Goal: Task Accomplishment & Management: Manage account settings

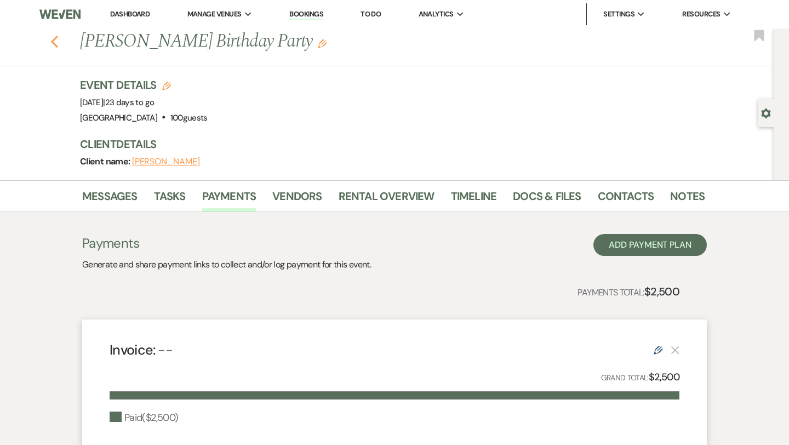
click at [53, 47] on icon "Previous" at bounding box center [54, 41] width 8 height 13
select select "8"
select select "2"
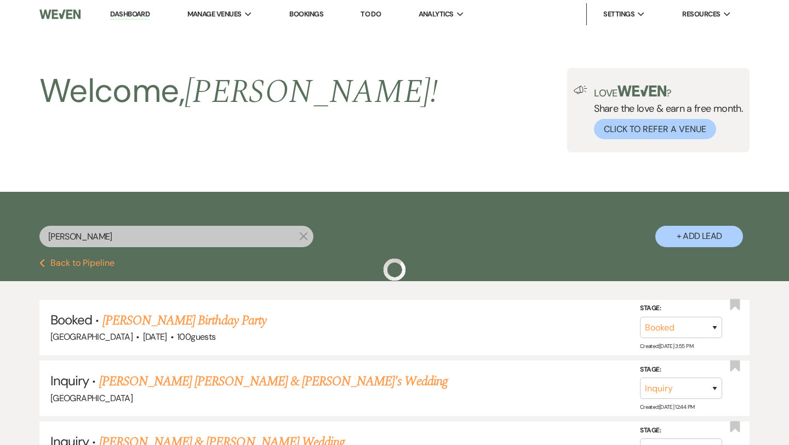
scroll to position [62, 0]
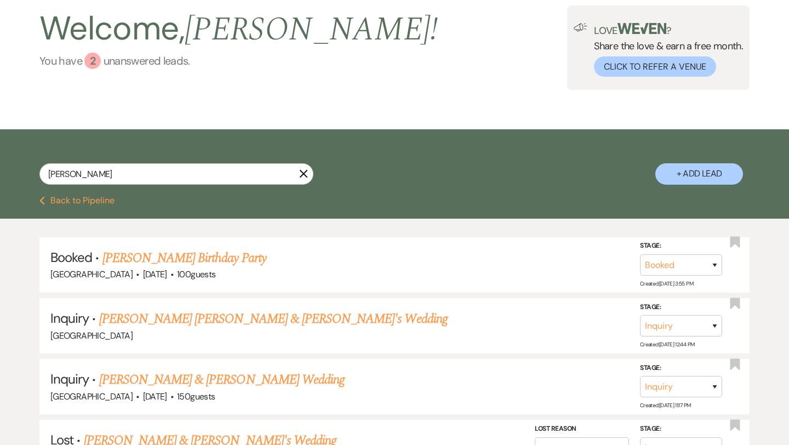
click at [95, 65] on div "2" at bounding box center [92, 61] width 16 height 16
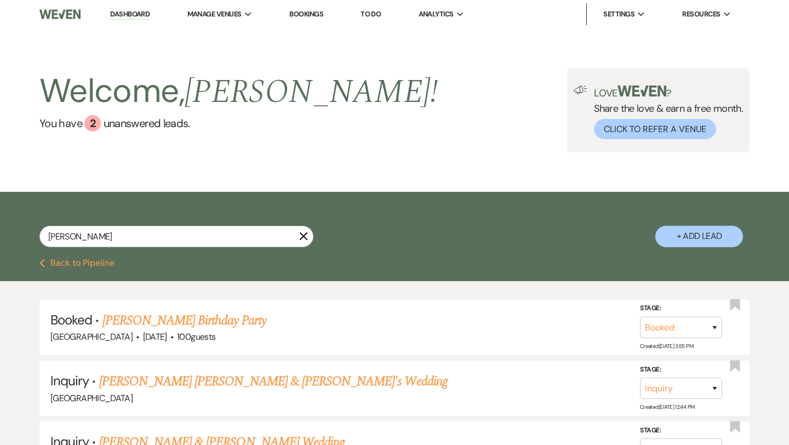
click at [133, 16] on link "Dashboard" at bounding box center [129, 14] width 39 height 10
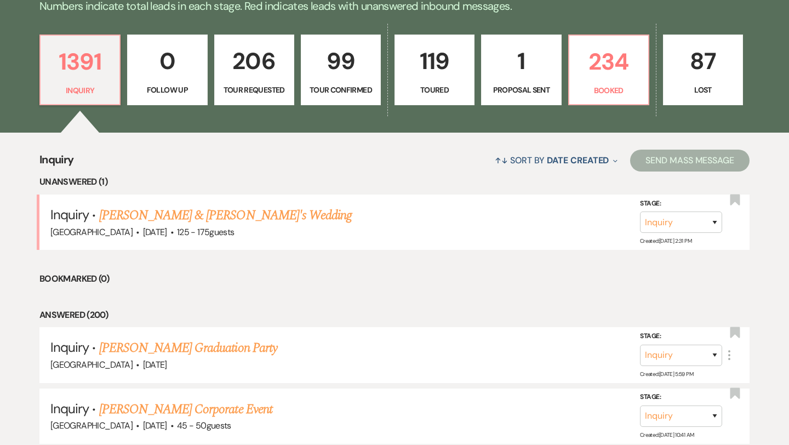
scroll to position [294, 0]
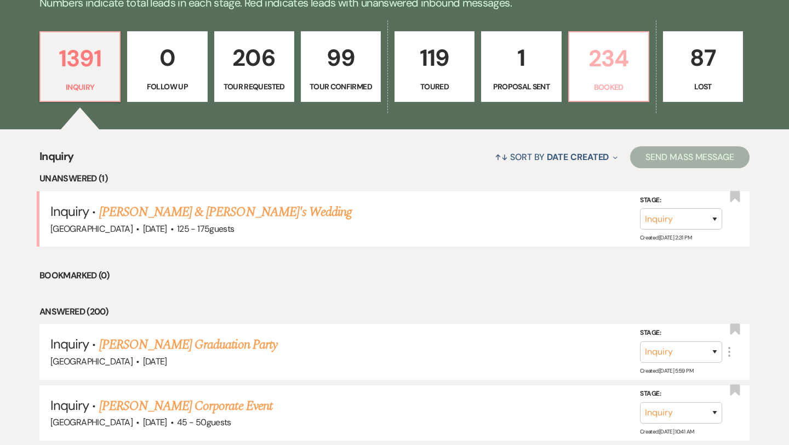
click at [600, 82] on p "Booked" at bounding box center [609, 87] width 66 height 12
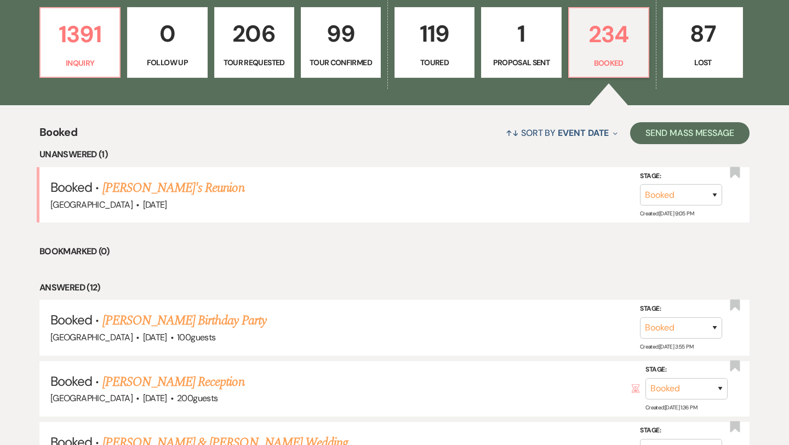
scroll to position [324, 0]
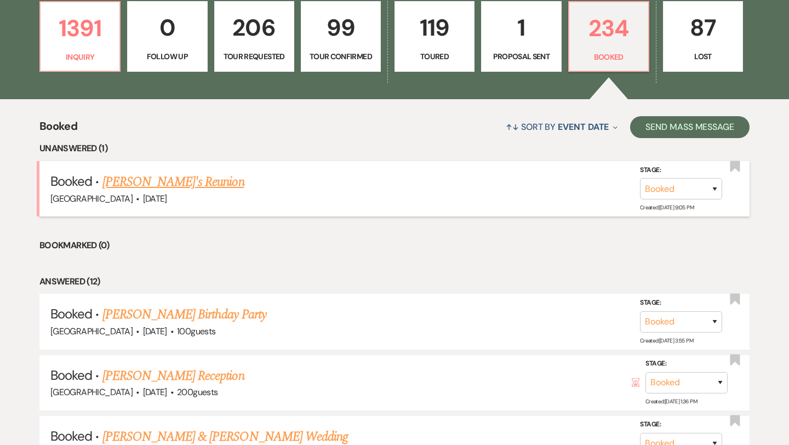
click at [156, 175] on link "[PERSON_NAME]'s Reunion" at bounding box center [173, 182] width 142 height 20
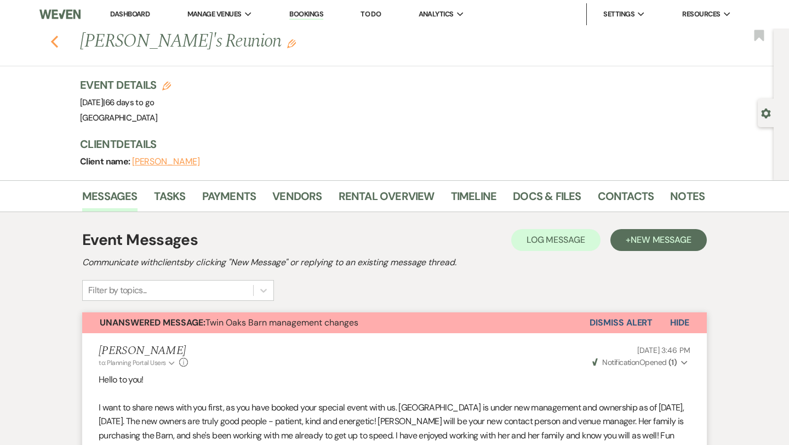
click at [53, 42] on use "button" at bounding box center [54, 42] width 7 height 12
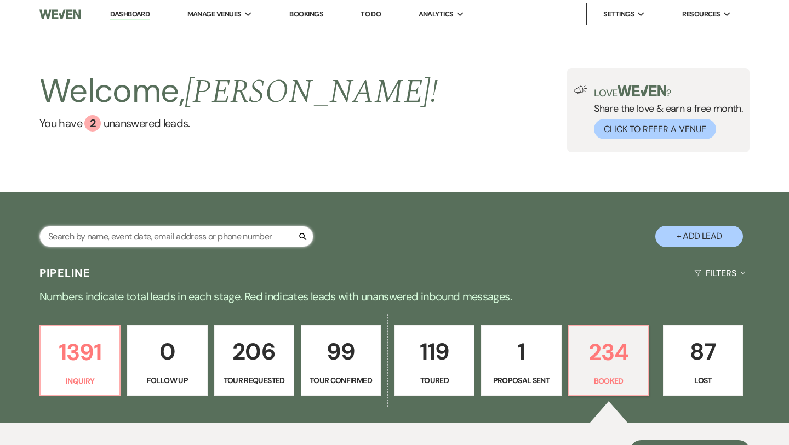
click at [117, 237] on input "text" at bounding box center [176, 236] width 274 height 21
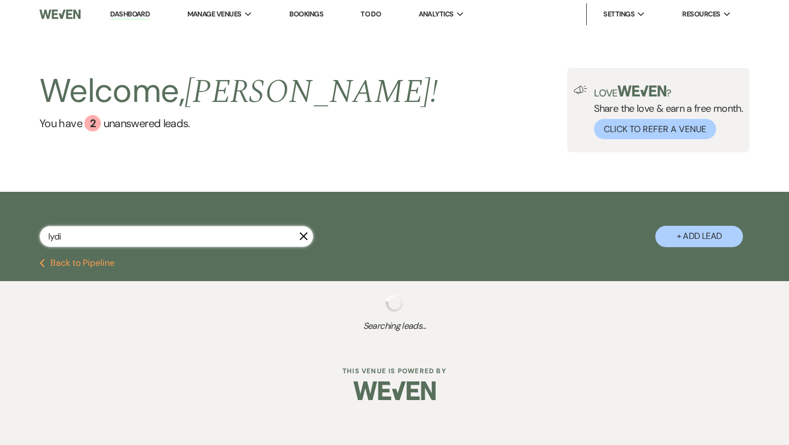
type input "[PERSON_NAME]"
select select "5"
select select "2"
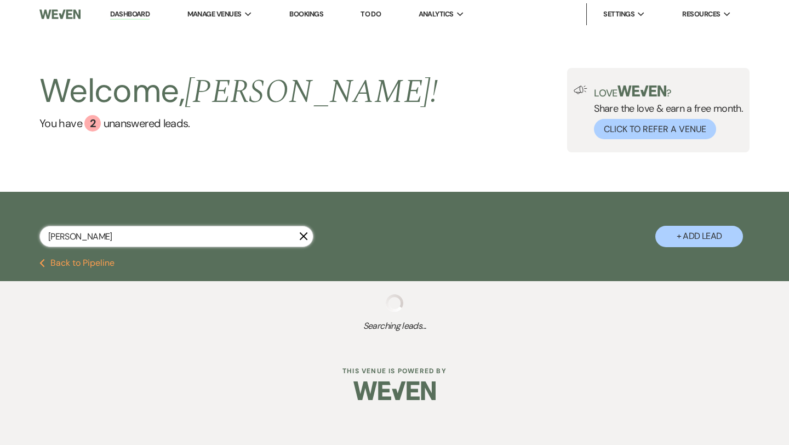
select select "8"
select select "7"
select select "8"
select select "4"
select select "8"
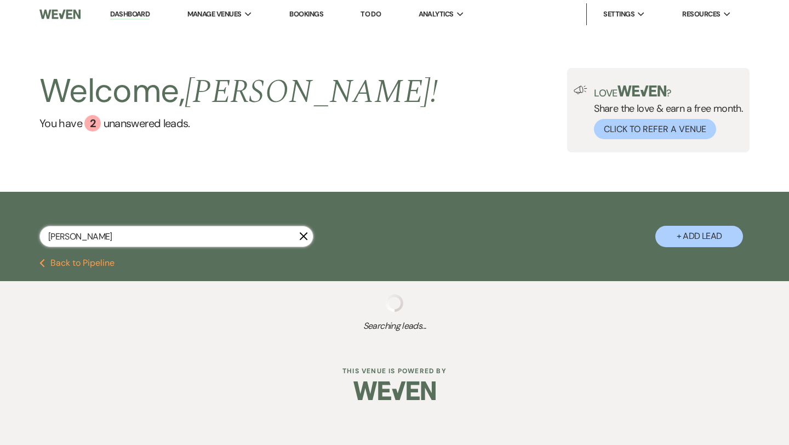
select select "11"
select select "8"
select select "11"
select select "4"
select select "2"
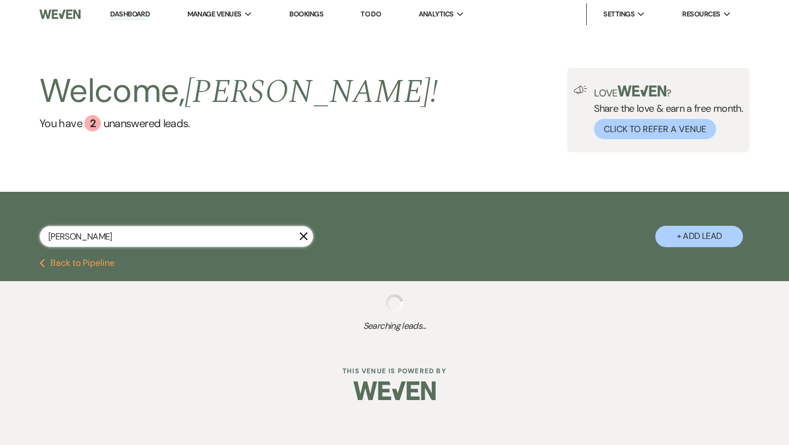
select select "2"
select select "5"
select select "8"
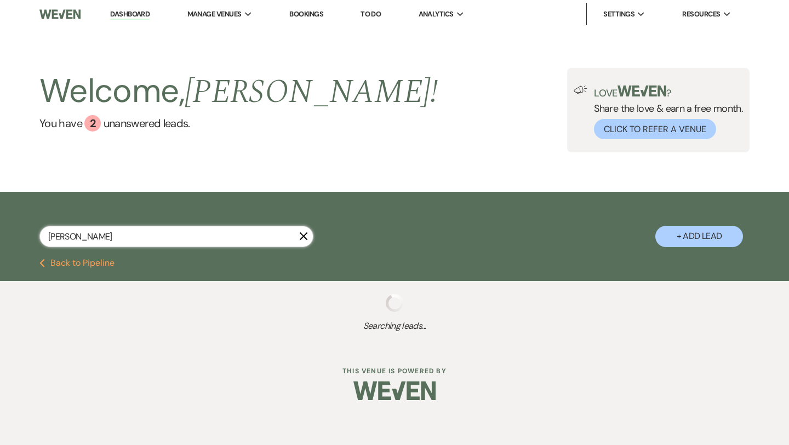
select select "4"
select select "8"
select select "6"
select select "2"
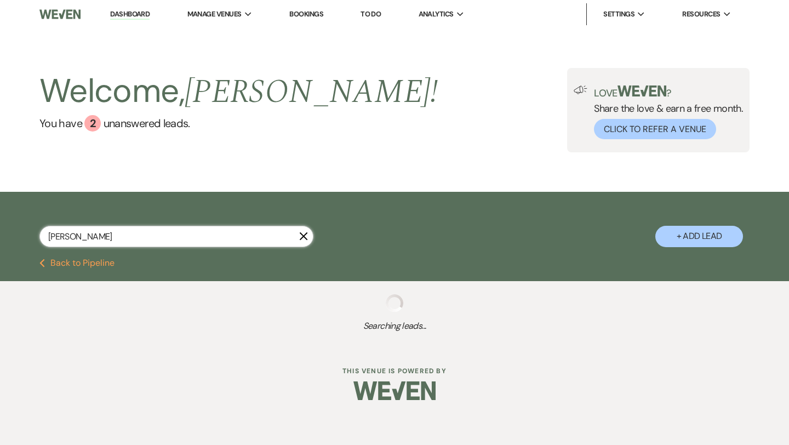
select select "8"
select select "6"
select select "2"
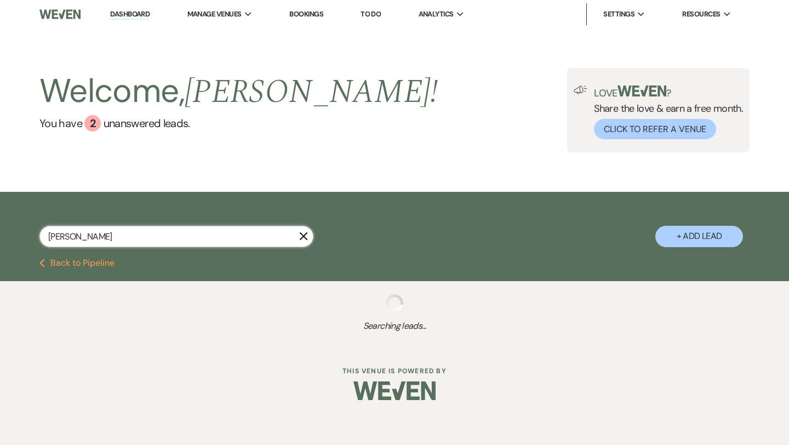
select select "5"
select select "2"
select select "5"
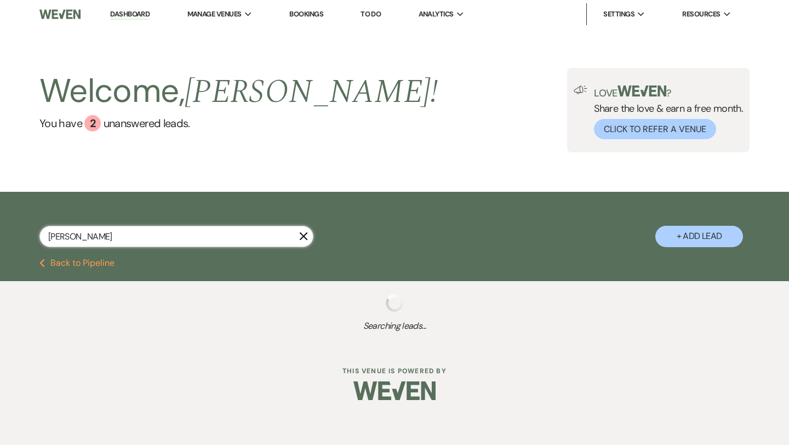
select select "2"
select select "5"
select select "2"
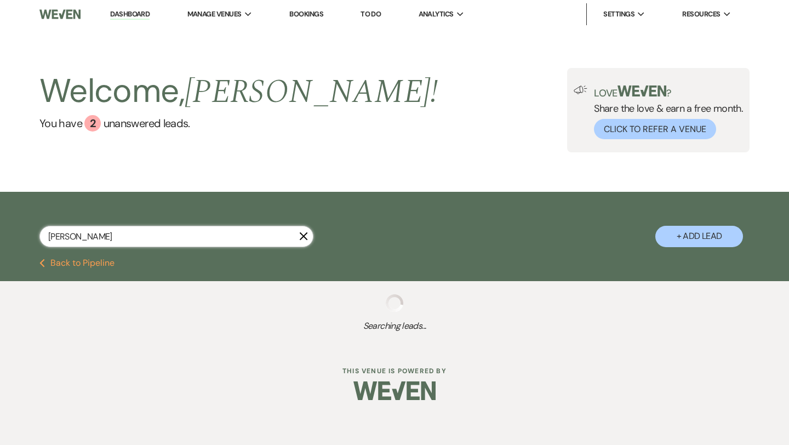
select select "4"
select select "8"
select select "5"
select select "8"
select select "1"
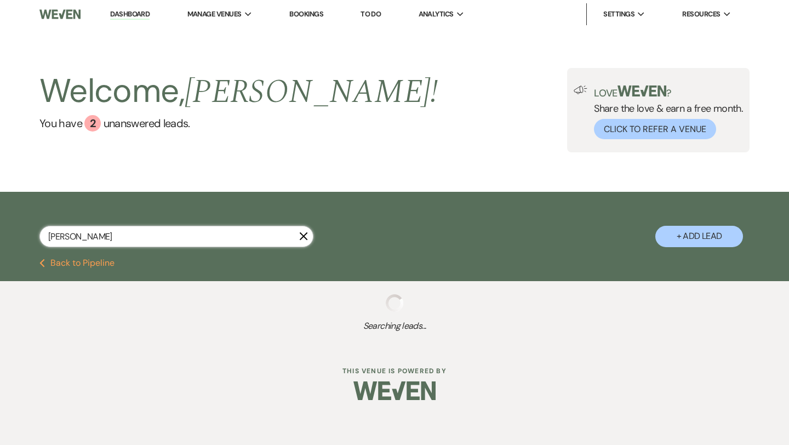
select select "2"
select select "4"
select select "2"
select select "4"
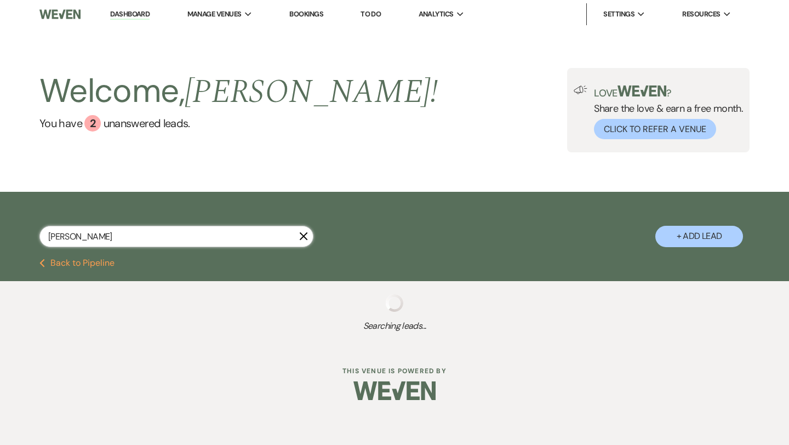
select select "2"
select select "5"
select select "8"
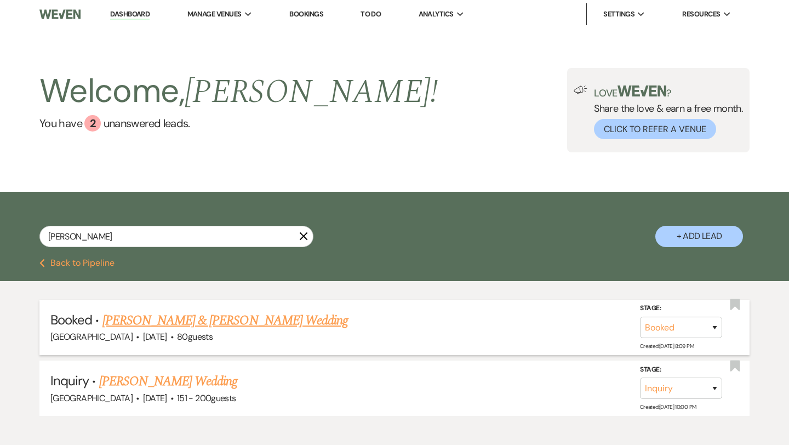
click at [155, 318] on link "[PERSON_NAME] & [PERSON_NAME] Wedding" at bounding box center [224, 321] width 245 height 20
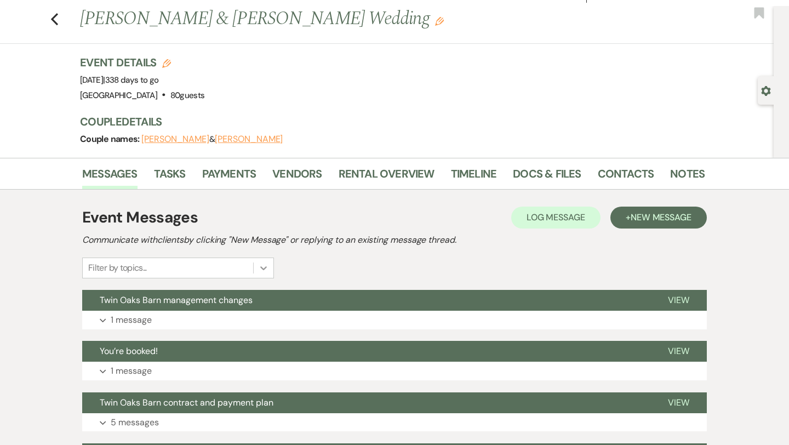
scroll to position [24, 0]
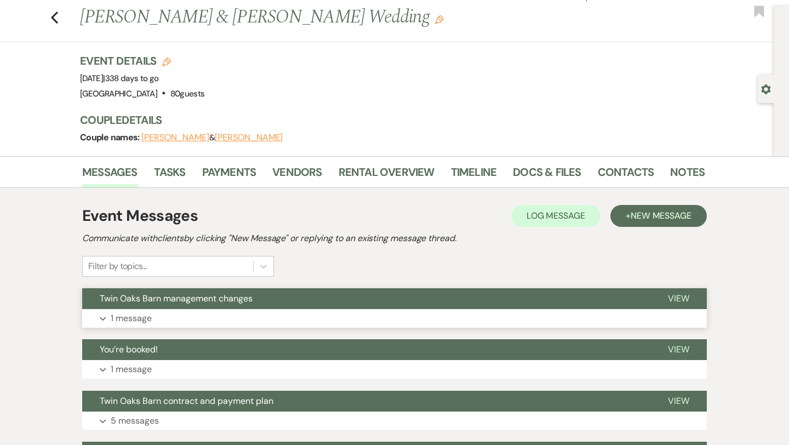
click at [140, 318] on p "1 message" at bounding box center [131, 318] width 41 height 14
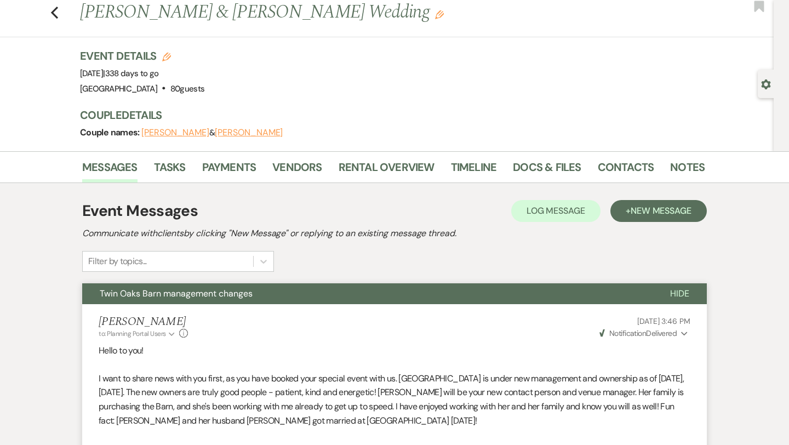
scroll to position [0, 0]
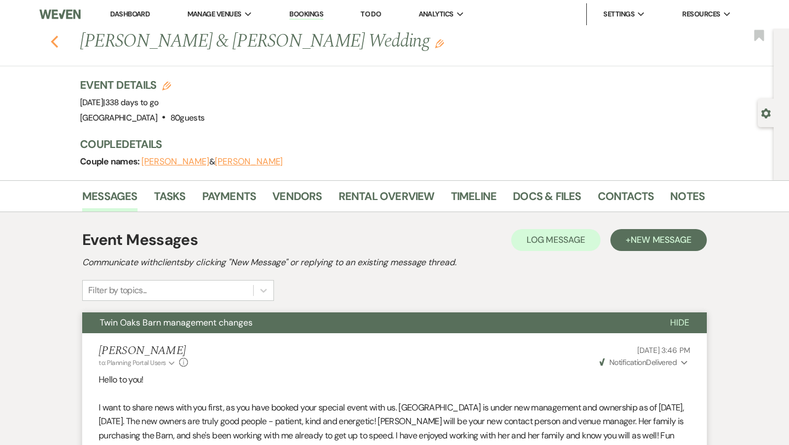
click at [56, 42] on icon "Previous" at bounding box center [54, 41] width 8 height 13
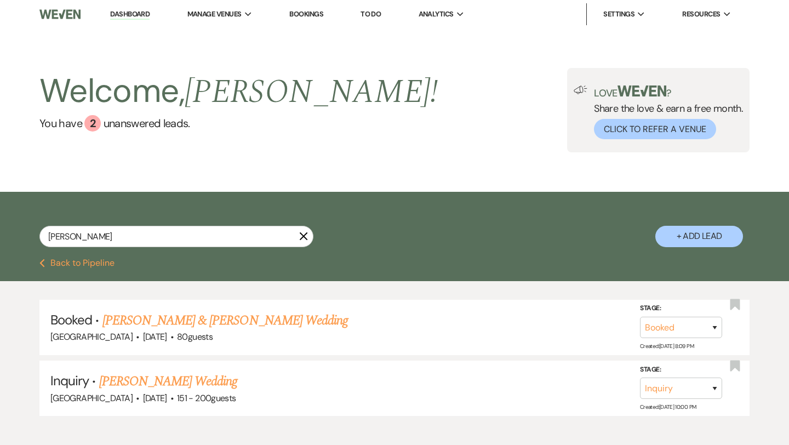
click at [303, 235] on icon "X" at bounding box center [303, 236] width 9 height 9
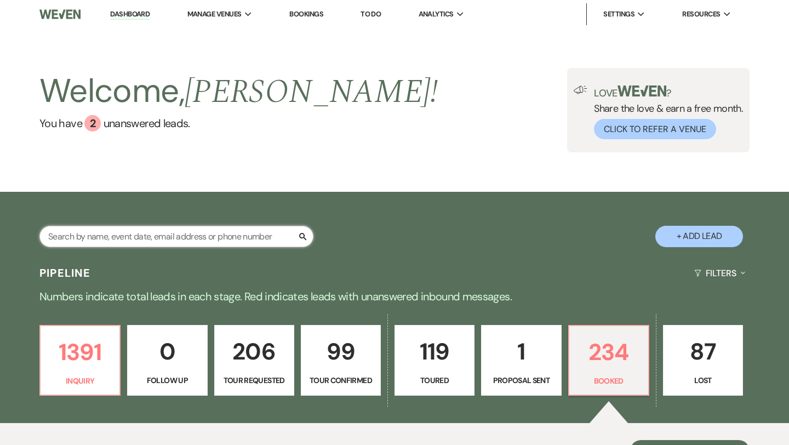
click at [197, 236] on input "text" at bounding box center [176, 236] width 274 height 21
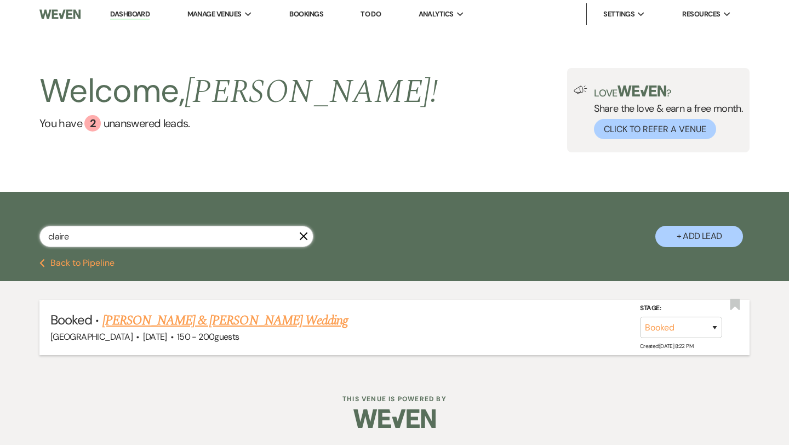
type input "claire"
click at [166, 318] on link "[PERSON_NAME] & [PERSON_NAME] Wedding" at bounding box center [224, 321] width 245 height 20
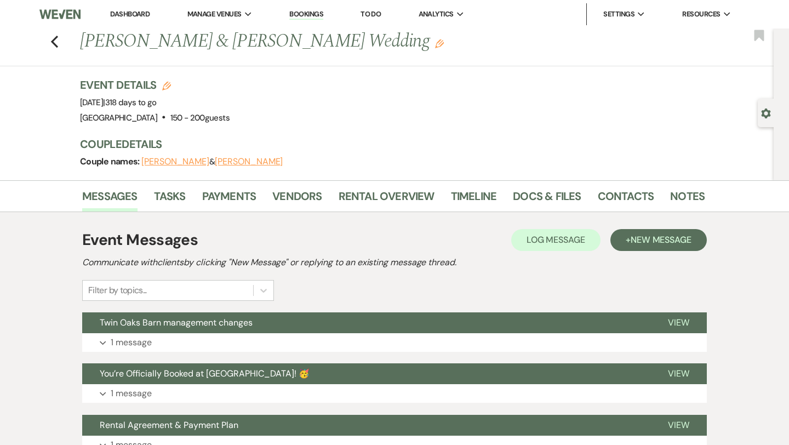
scroll to position [27, 0]
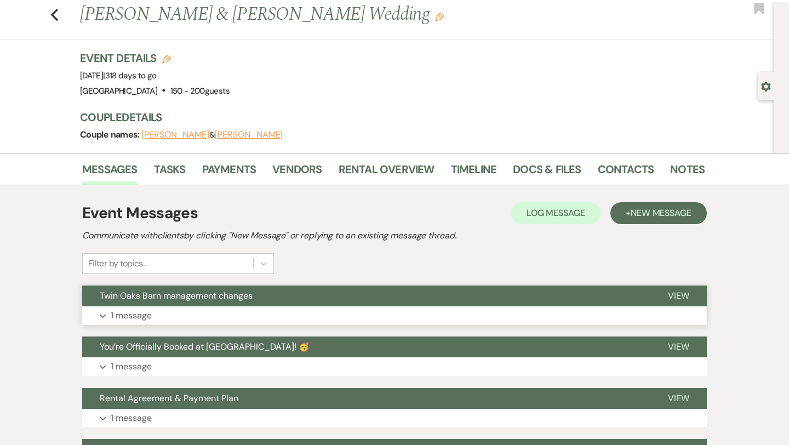
click at [134, 311] on p "1 message" at bounding box center [131, 316] width 41 height 14
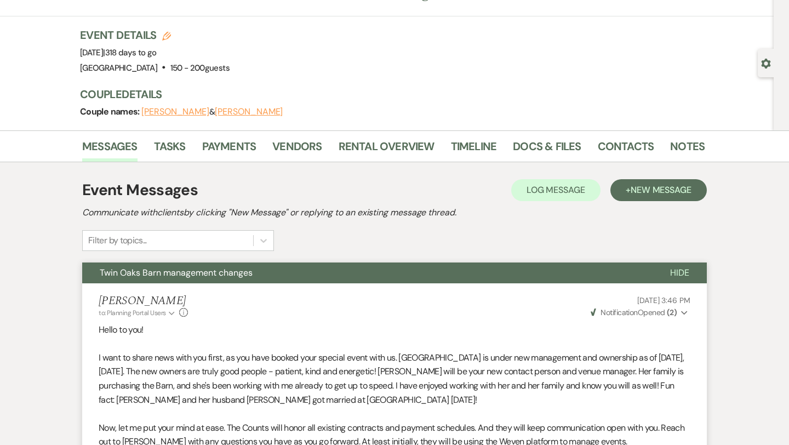
scroll to position [0, 0]
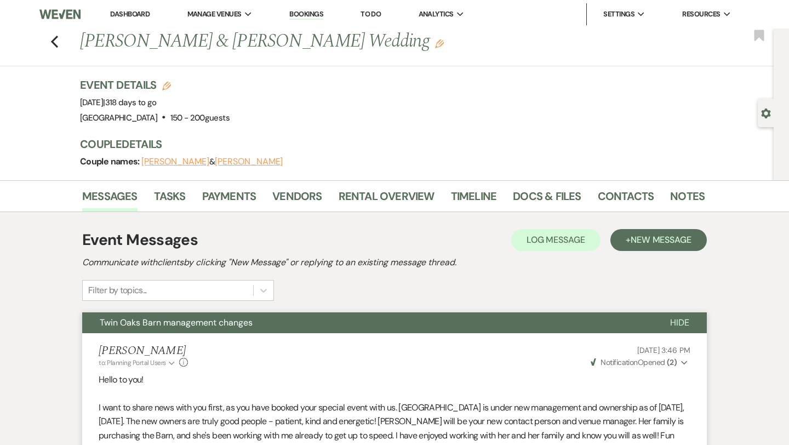
click at [630, 362] on span "Notification" at bounding box center [619, 362] width 37 height 10
click at [55, 42] on icon "Previous" at bounding box center [54, 41] width 8 height 13
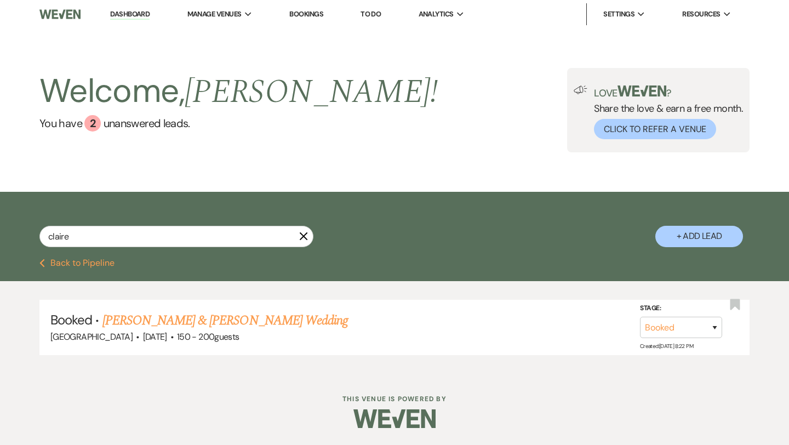
click at [305, 234] on use "button" at bounding box center [304, 236] width 8 height 8
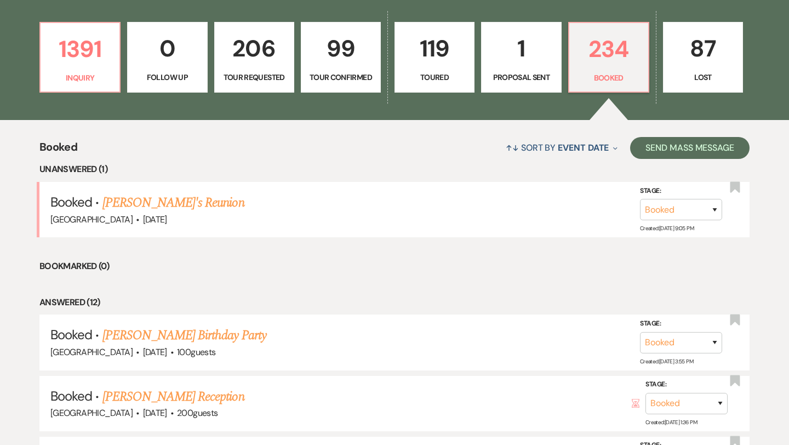
scroll to position [307, 0]
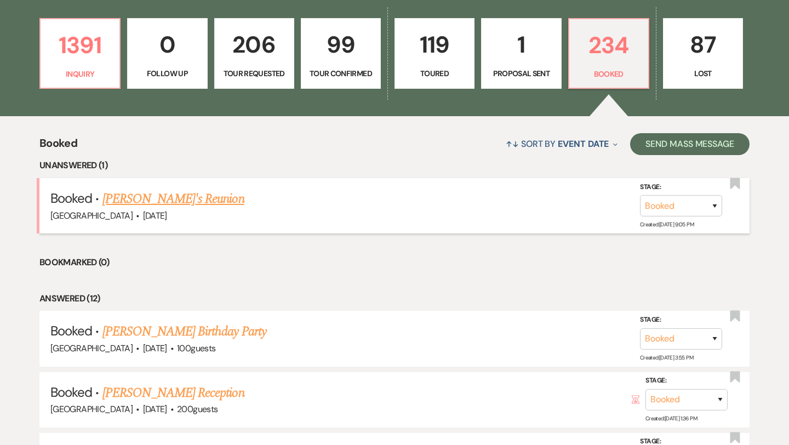
click at [158, 195] on link "[PERSON_NAME]'s Reunion" at bounding box center [173, 199] width 142 height 20
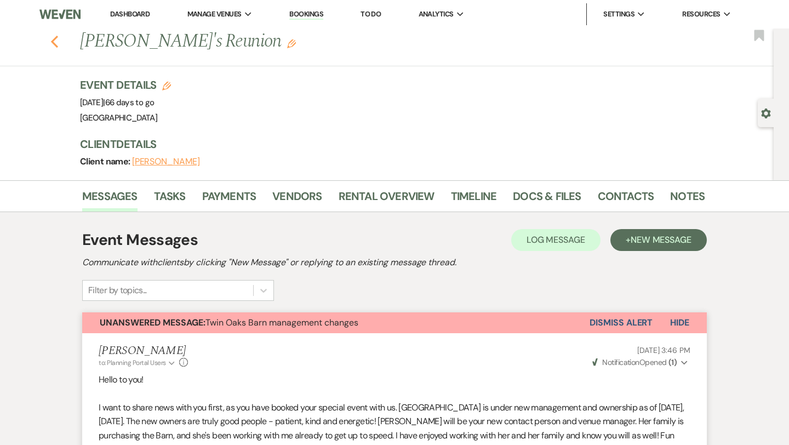
click at [52, 41] on use "button" at bounding box center [54, 42] width 7 height 12
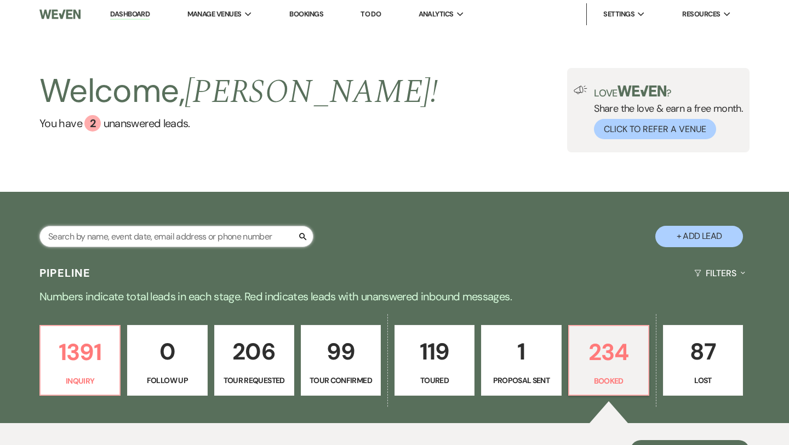
click at [113, 241] on input "text" at bounding box center [176, 236] width 274 height 21
type input "[PERSON_NAME]"
select select "8"
select select "2"
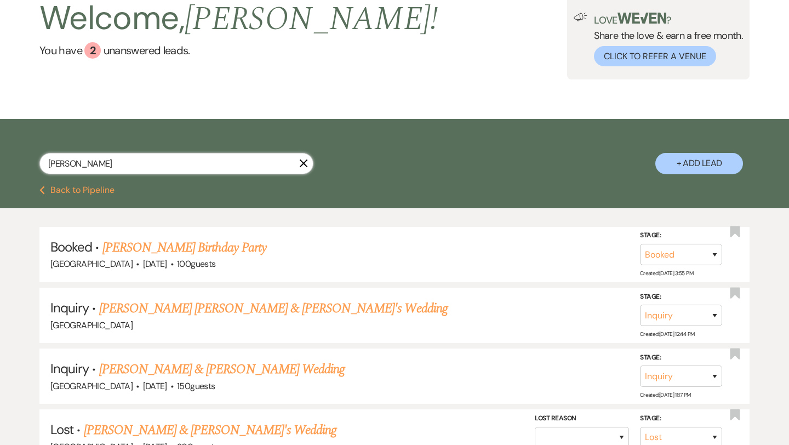
scroll to position [72, 0]
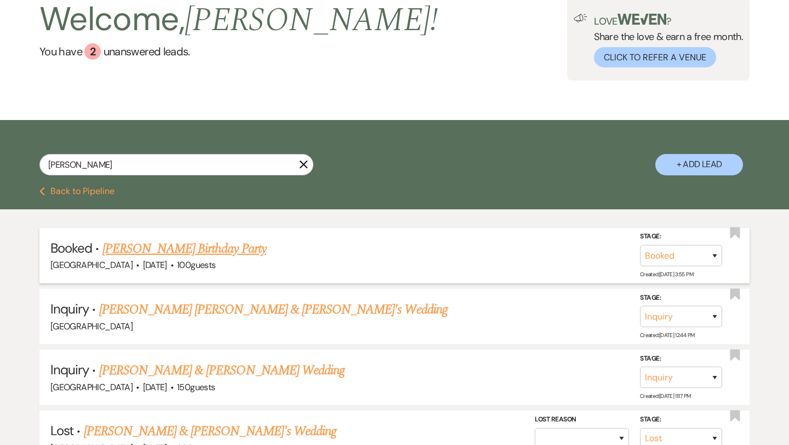
click at [168, 252] on link "[PERSON_NAME] Birthday Party" at bounding box center [184, 249] width 164 height 20
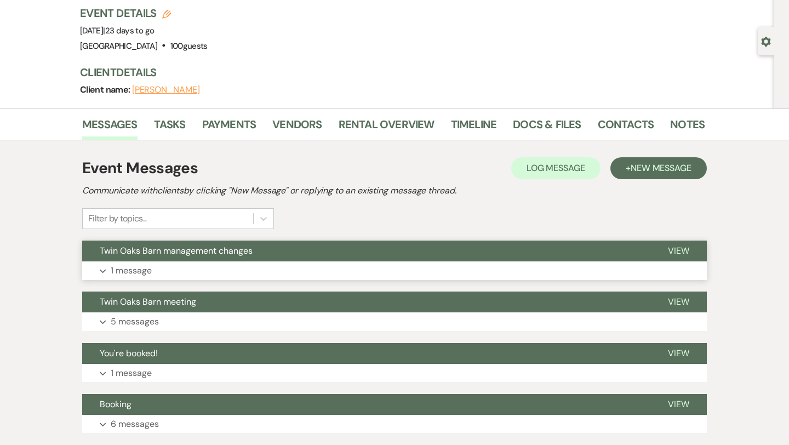
click at [137, 271] on p "1 message" at bounding box center [131, 271] width 41 height 14
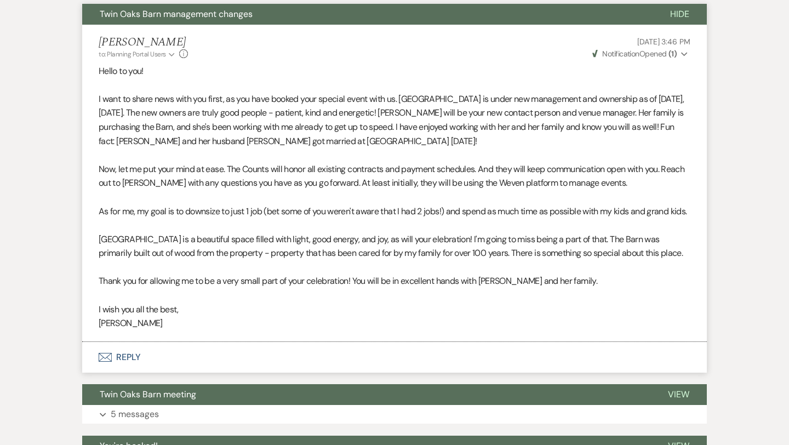
scroll to position [322, 0]
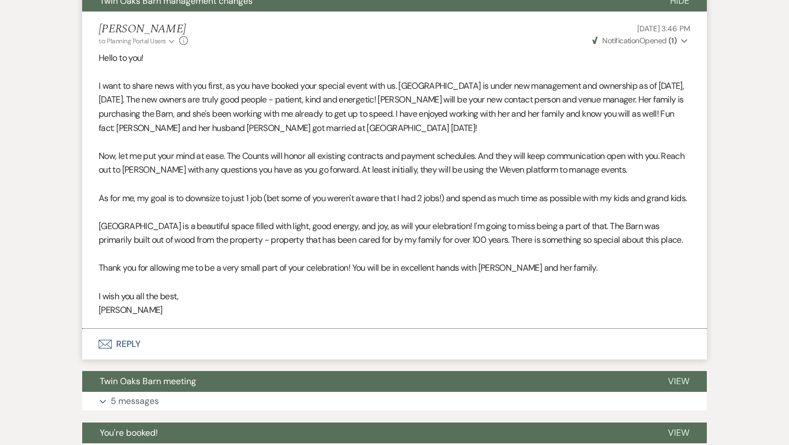
click at [681, 39] on button "Weven Check Notification Opened ( 1 ) Expand" at bounding box center [641, 41] width 100 height 12
click at [681, 39] on button "Weven Check Notification Opened ( 1 ) Collapse" at bounding box center [641, 41] width 100 height 12
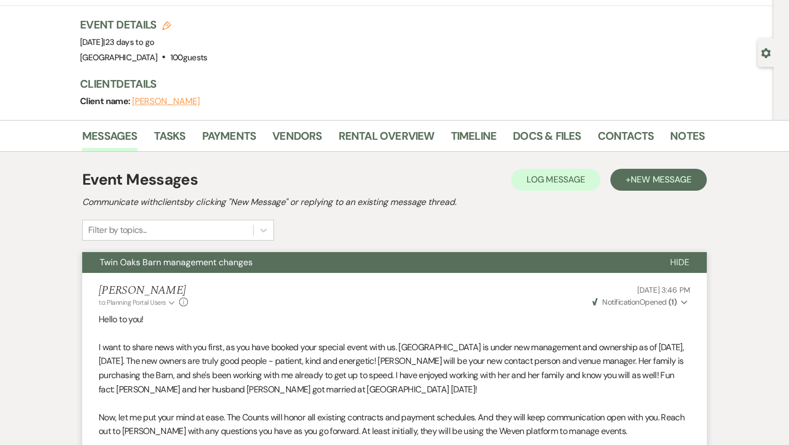
scroll to position [0, 0]
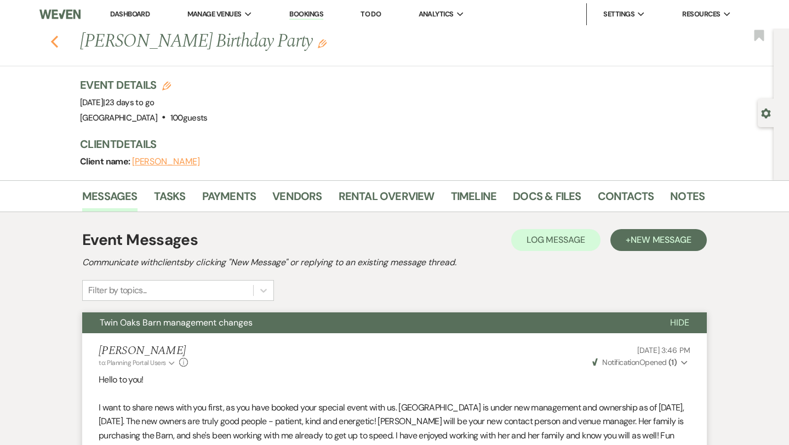
click at [52, 39] on use "button" at bounding box center [54, 42] width 7 height 12
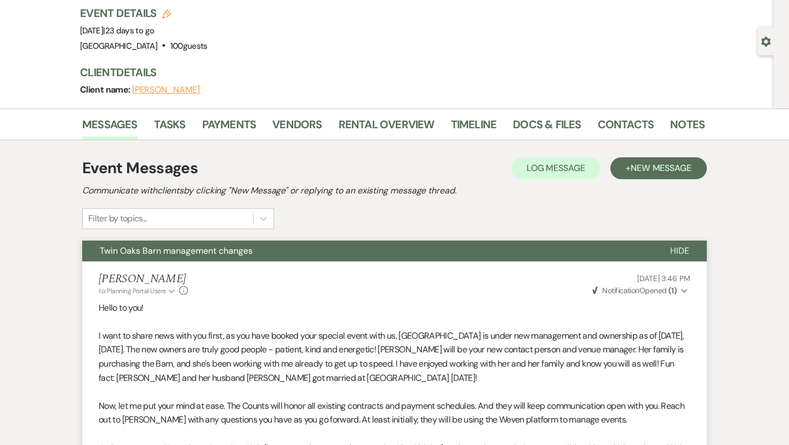
select select "8"
select select "2"
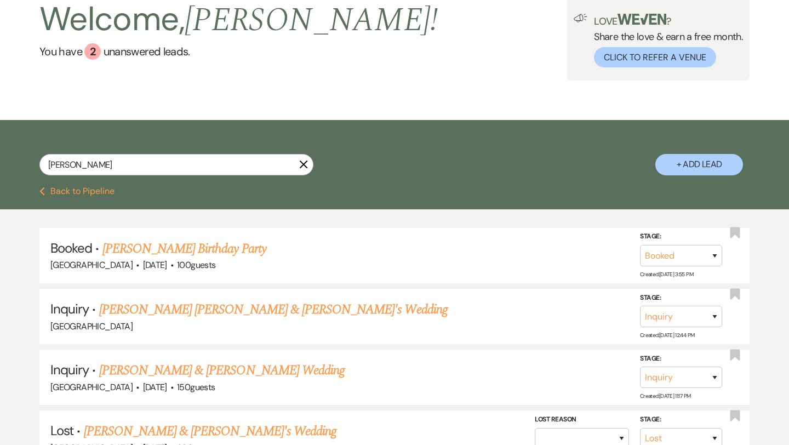
click at [305, 161] on icon "X" at bounding box center [303, 164] width 9 height 9
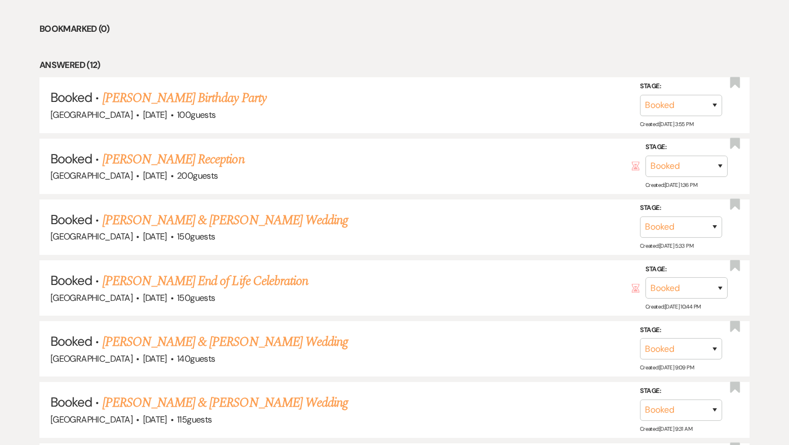
scroll to position [545, 0]
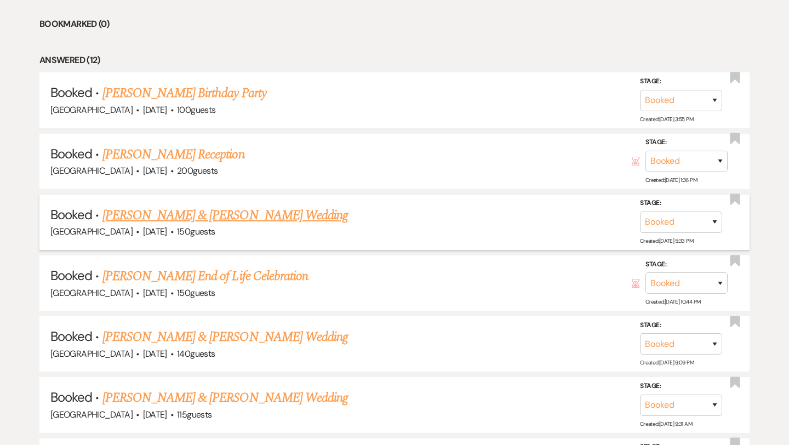
click at [176, 209] on link "[PERSON_NAME] & [PERSON_NAME] Wedding" at bounding box center [224, 215] width 245 height 20
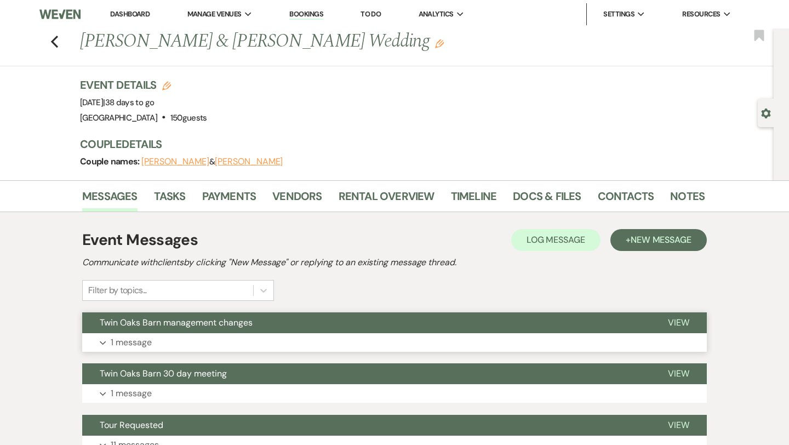
click at [138, 343] on p "1 message" at bounding box center [131, 342] width 41 height 14
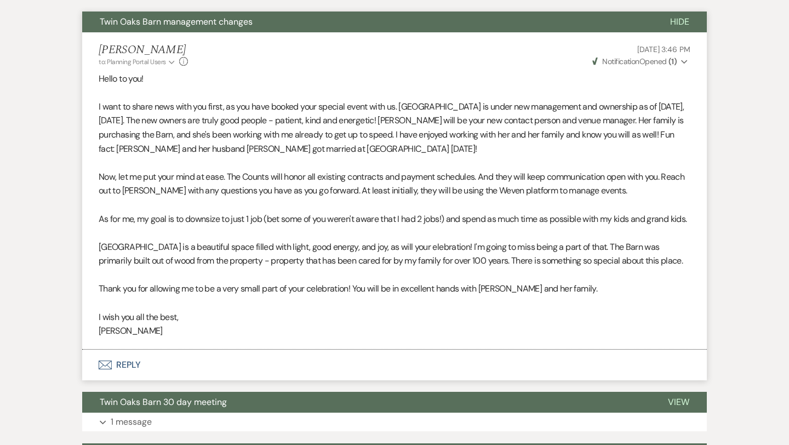
scroll to position [300, 0]
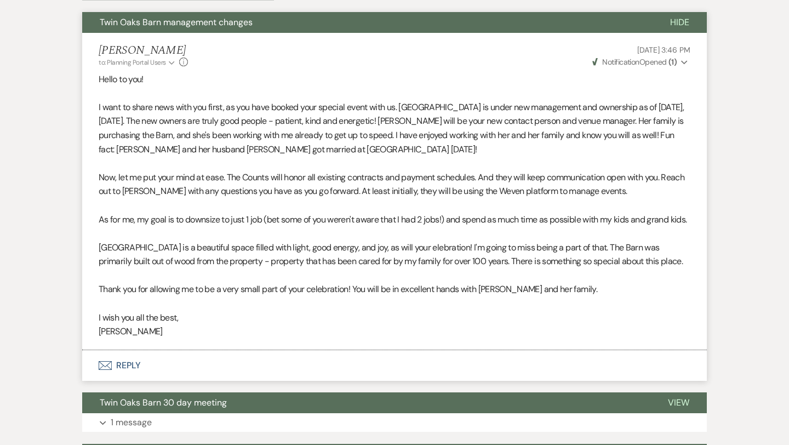
click at [677, 62] on button "Weven Check Notification Opened ( 1 ) Expand" at bounding box center [641, 62] width 100 height 12
click at [677, 62] on button "Weven Check Notification Opened ( 1 ) Collapse" at bounding box center [641, 62] width 100 height 12
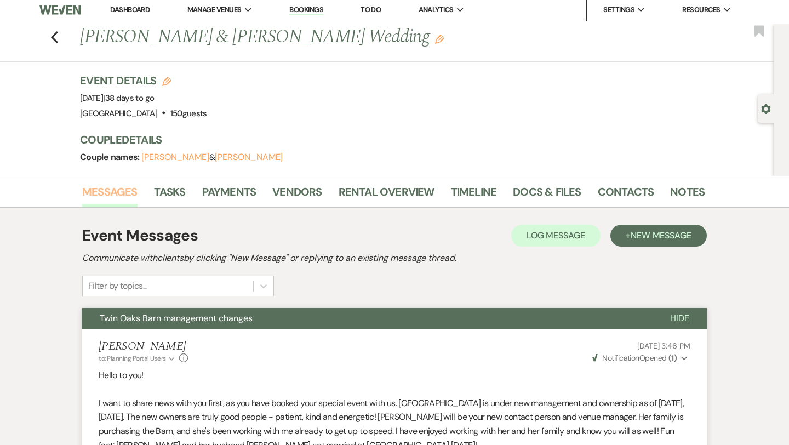
scroll to position [0, 0]
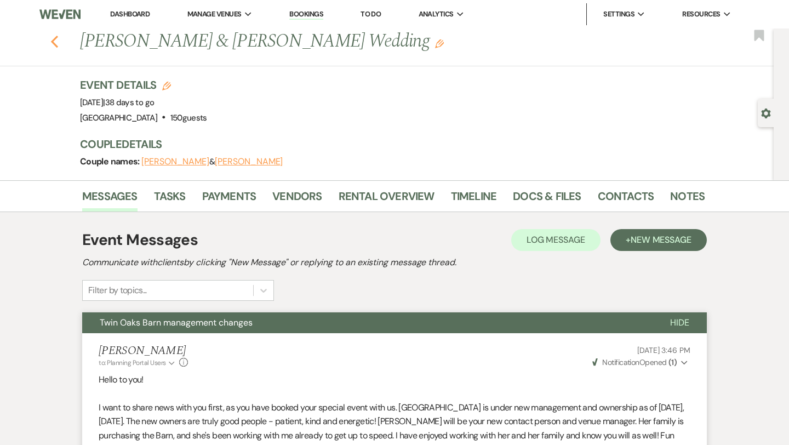
click at [54, 38] on use "button" at bounding box center [54, 42] width 7 height 12
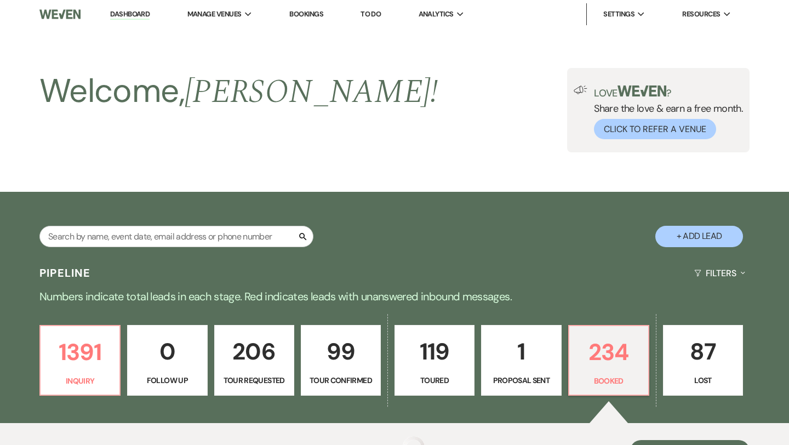
scroll to position [545, 0]
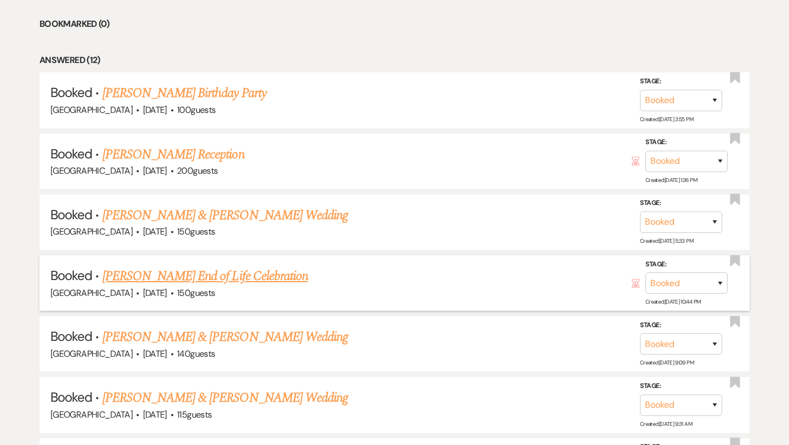
click at [209, 278] on link "[PERSON_NAME] End of Life Celebration" at bounding box center [204, 276] width 205 height 20
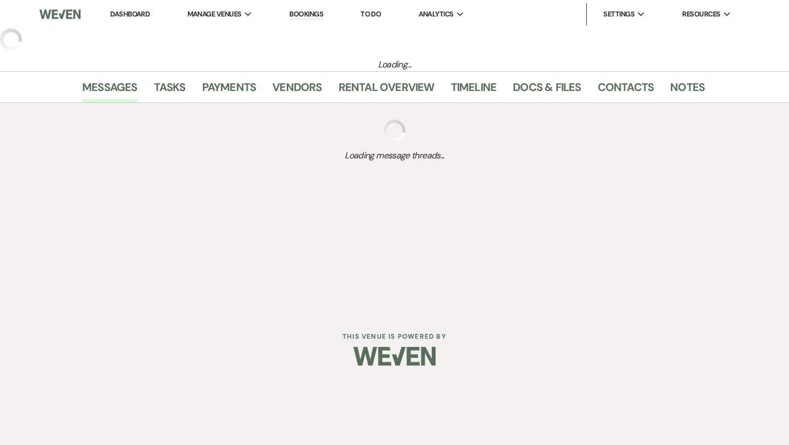
select select "5"
select select "14"
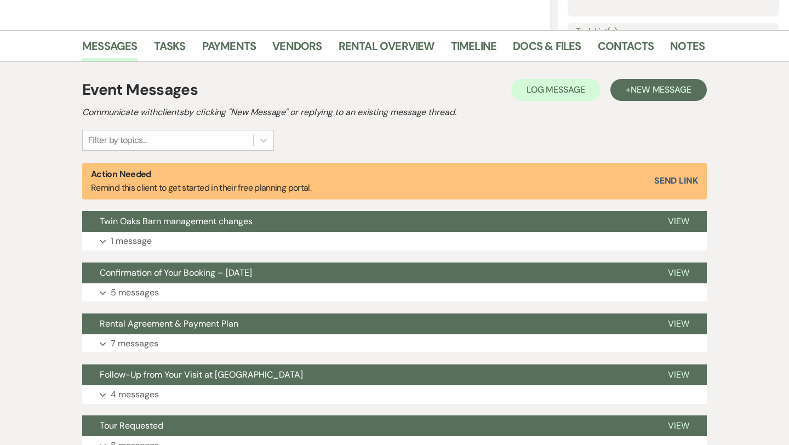
scroll to position [245, 0]
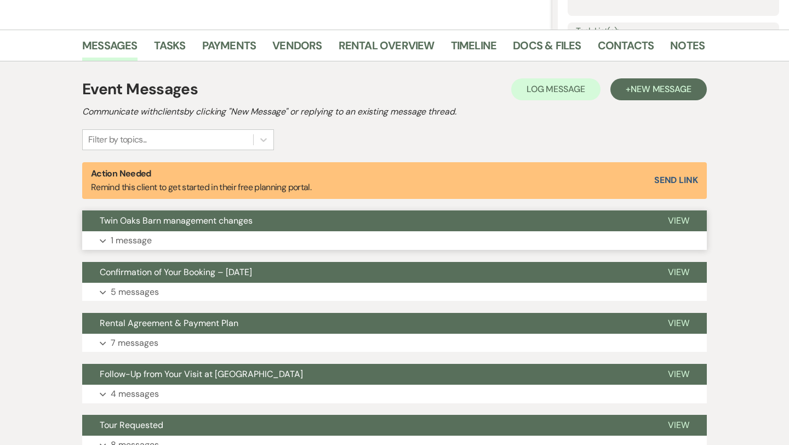
click at [137, 242] on p "1 message" at bounding box center [131, 240] width 41 height 14
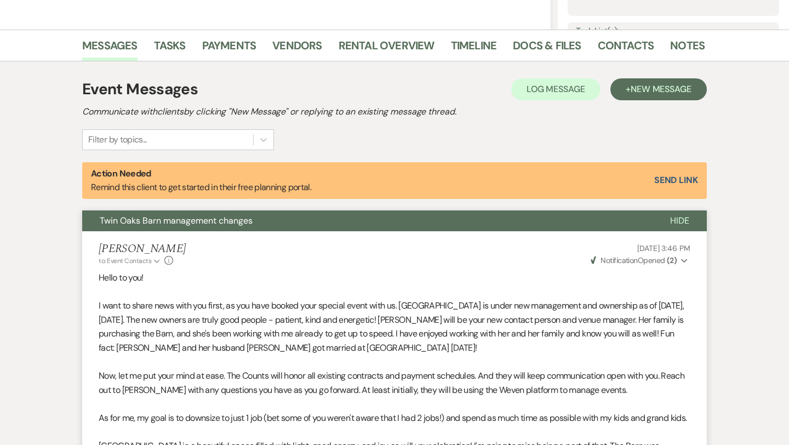
click at [672, 260] on strong "( 2 )" at bounding box center [672, 260] width 10 height 10
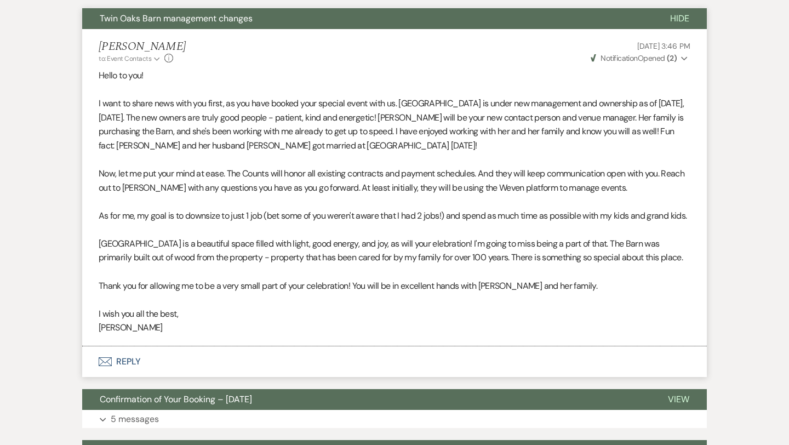
scroll to position [447, 0]
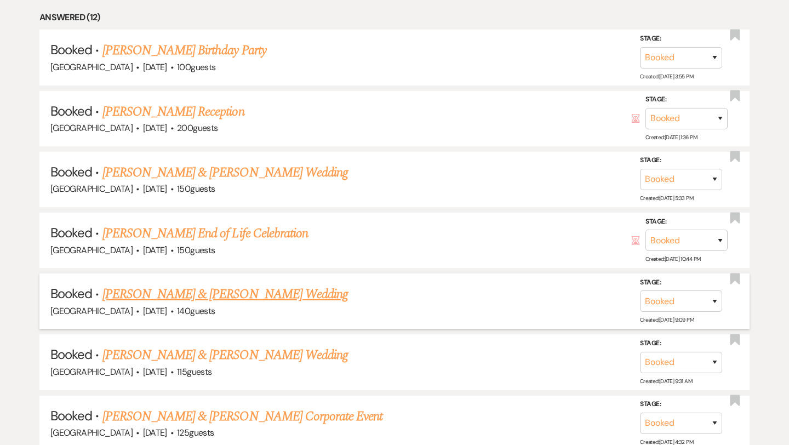
scroll to position [591, 0]
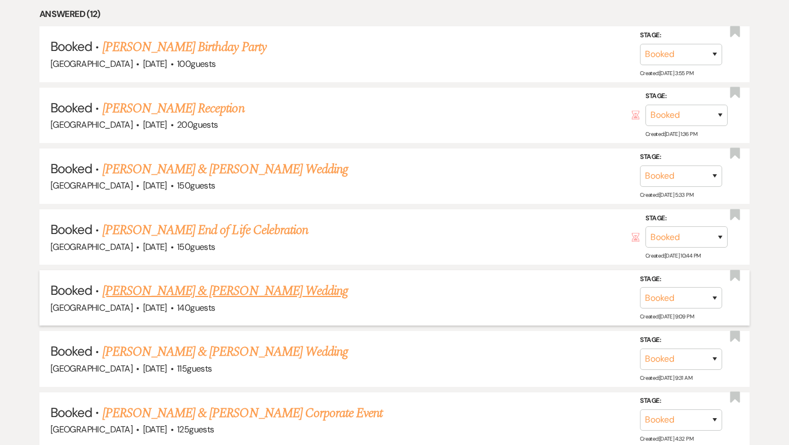
click at [242, 287] on link "[PERSON_NAME] & [PERSON_NAME] Wedding" at bounding box center [224, 291] width 245 height 20
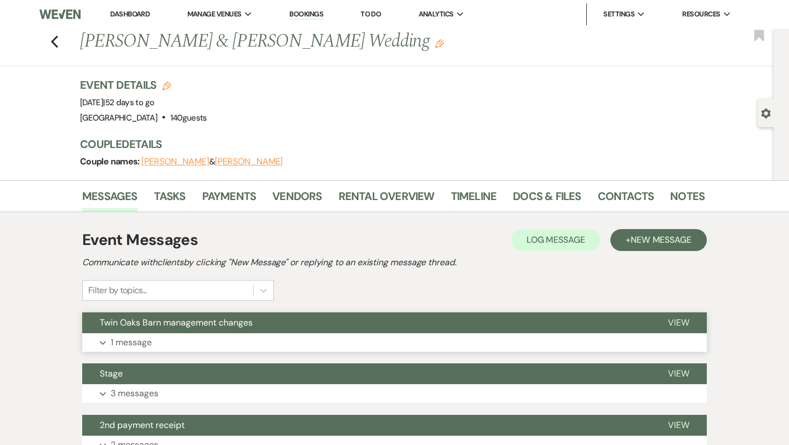
click at [174, 333] on button "Twin Oaks Barn management changes" at bounding box center [366, 322] width 568 height 21
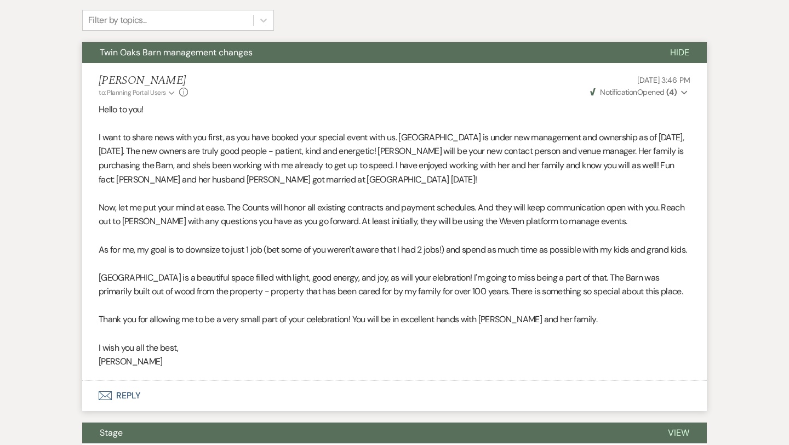
scroll to position [271, 0]
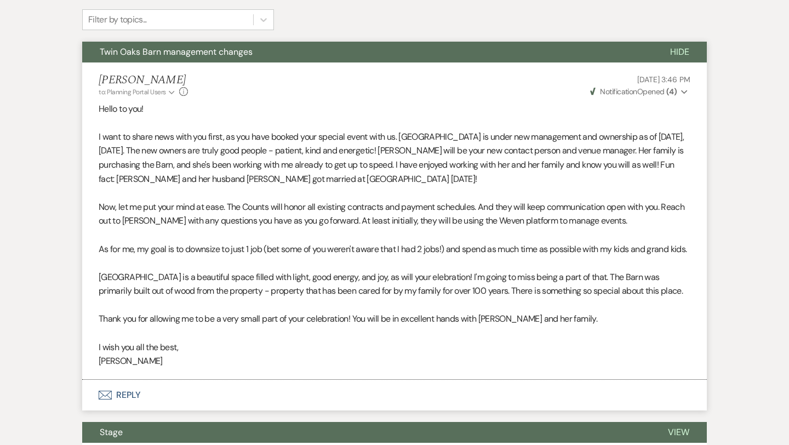
click at [672, 93] on strong "( 4 )" at bounding box center [671, 92] width 10 height 10
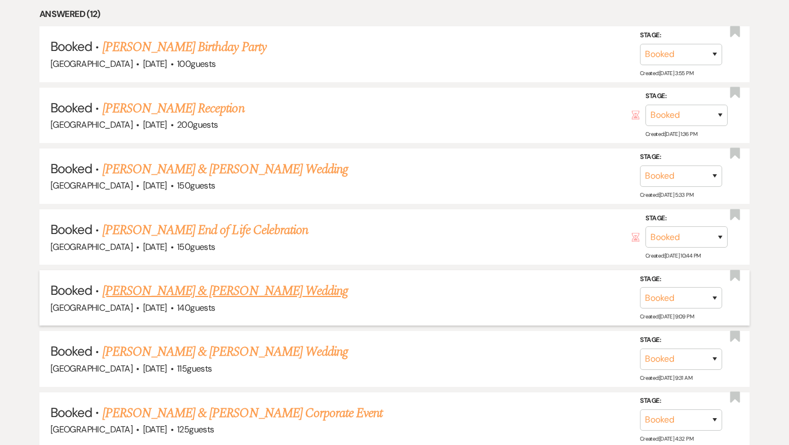
scroll to position [635, 0]
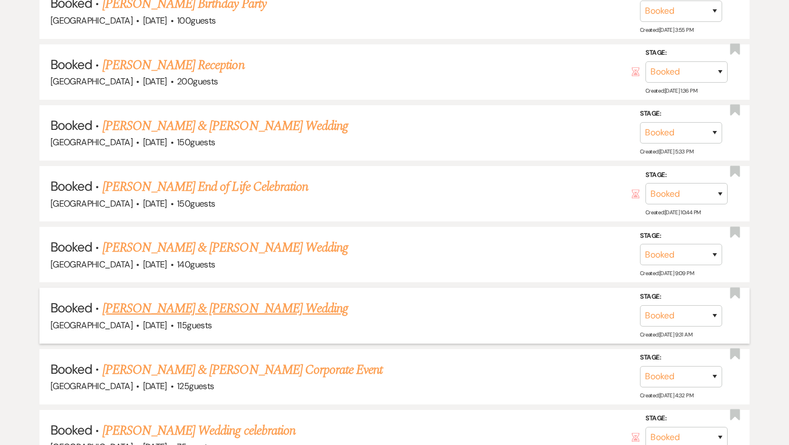
click at [162, 301] on link "[PERSON_NAME] & [PERSON_NAME] Wedding" at bounding box center [224, 309] width 245 height 20
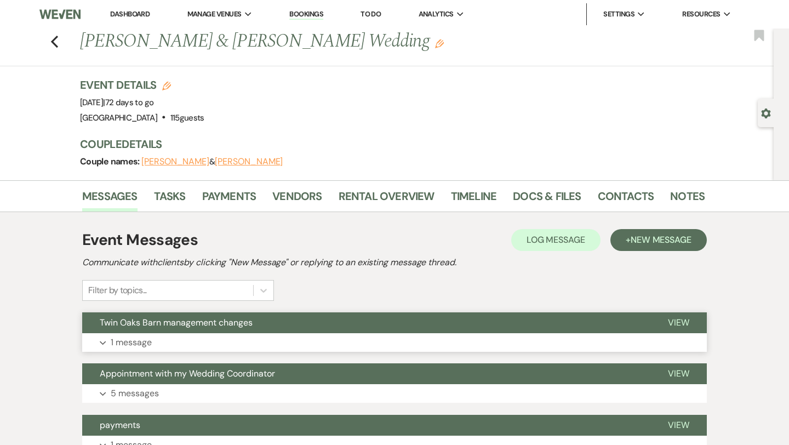
click at [145, 340] on p "1 message" at bounding box center [131, 342] width 41 height 14
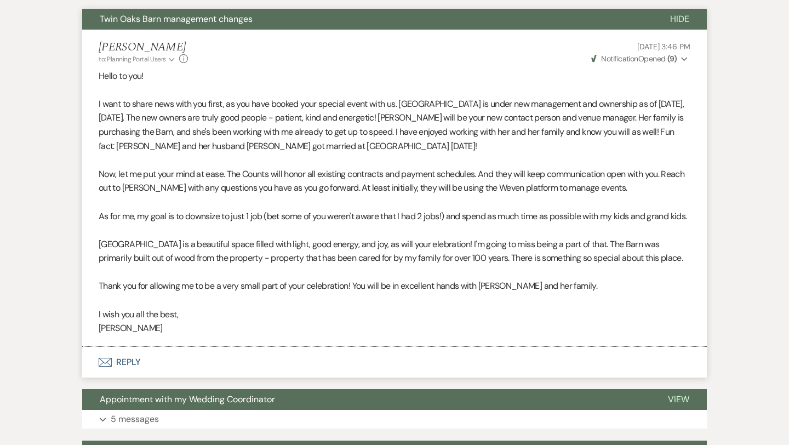
scroll to position [302, 0]
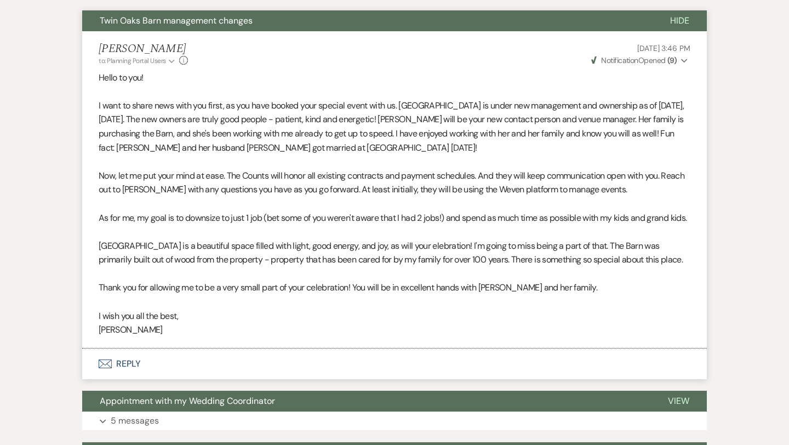
click at [674, 63] on strong "( 9 )" at bounding box center [671, 60] width 9 height 10
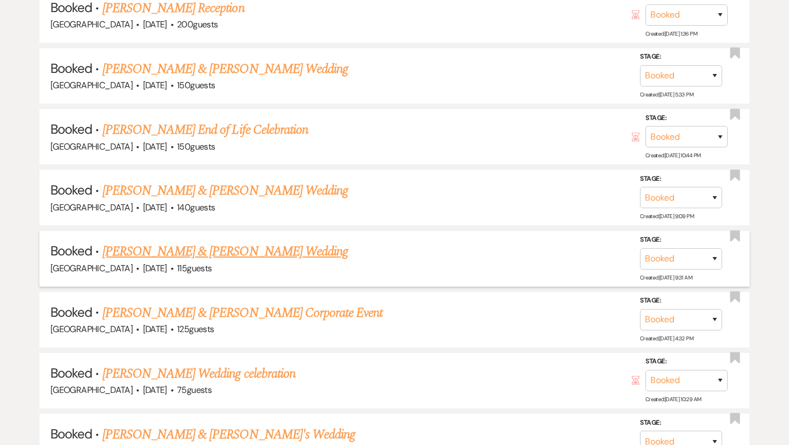
click at [175, 248] on link "[PERSON_NAME] & [PERSON_NAME] Wedding" at bounding box center [224, 252] width 245 height 20
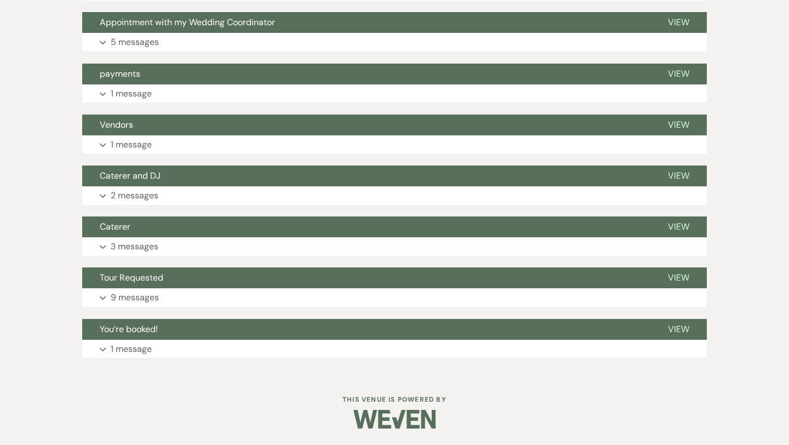
scroll to position [351, 0]
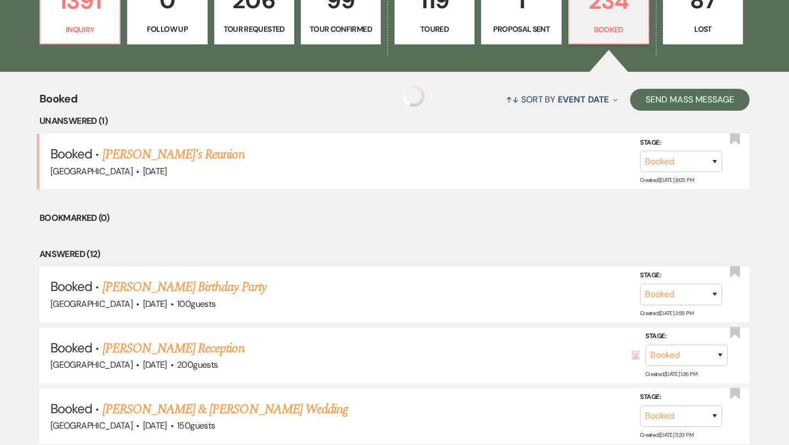
scroll to position [692, 0]
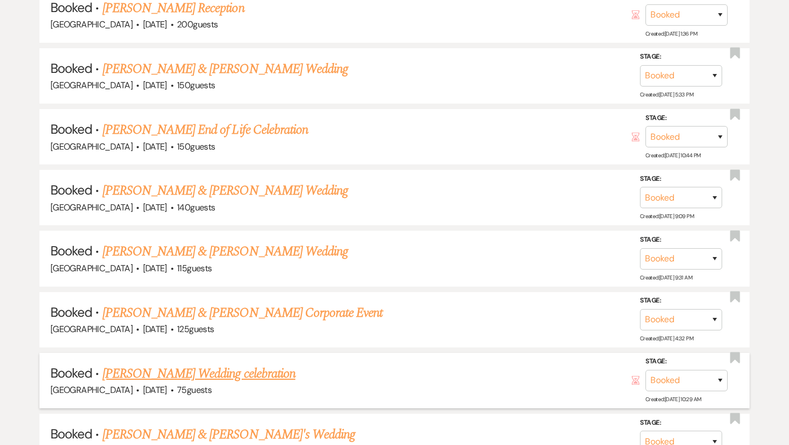
click at [167, 368] on link "[PERSON_NAME] Wedding celebration" at bounding box center [198, 374] width 193 height 20
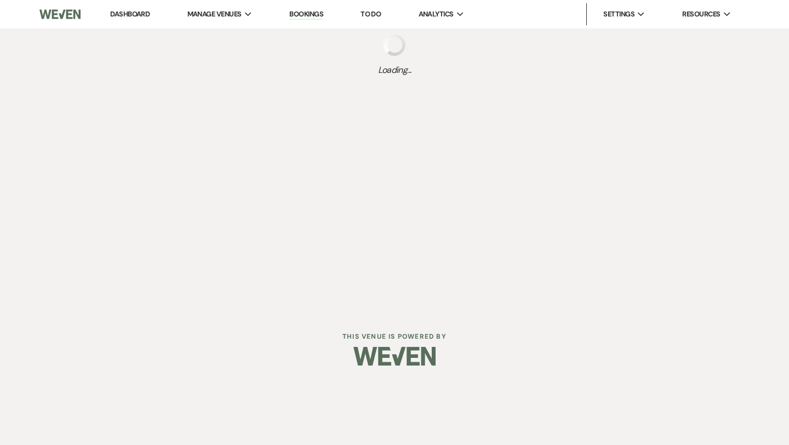
select select "5"
select select "13"
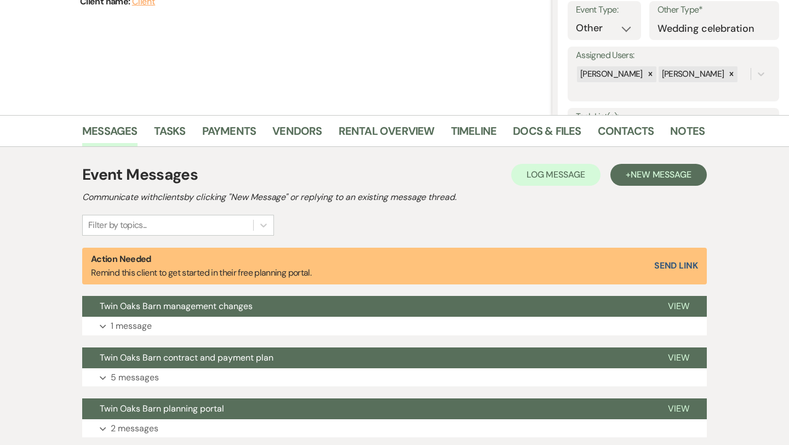
scroll to position [204, 0]
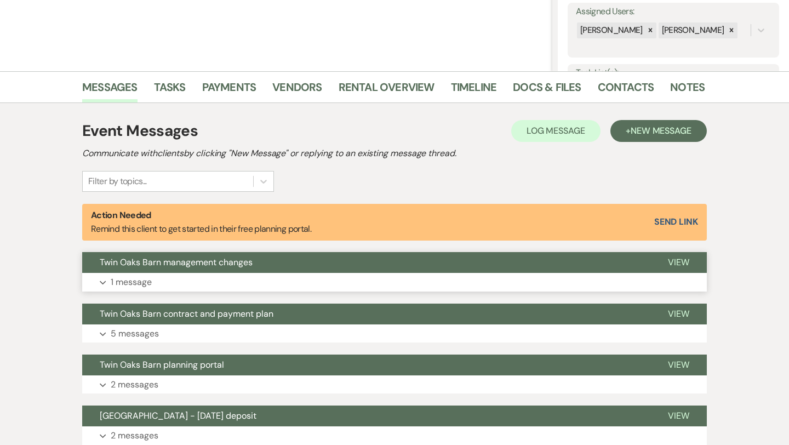
click at [140, 279] on p "1 message" at bounding box center [131, 282] width 41 height 14
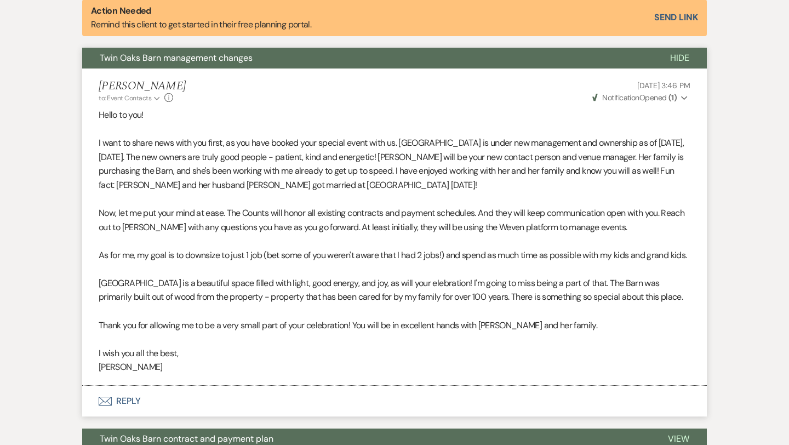
scroll to position [407, 0]
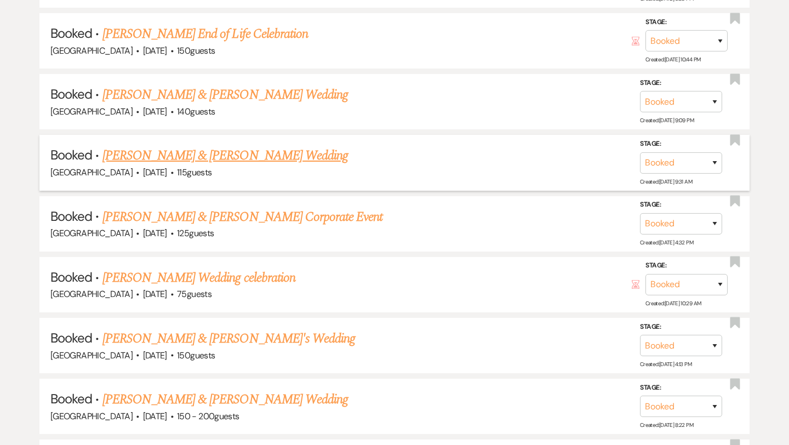
scroll to position [793, 0]
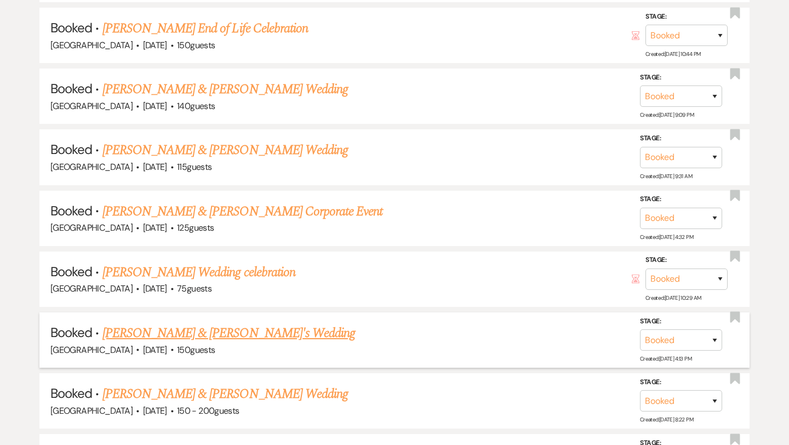
click at [147, 323] on link "[PERSON_NAME] & [PERSON_NAME]'s Wedding" at bounding box center [228, 333] width 253 height 20
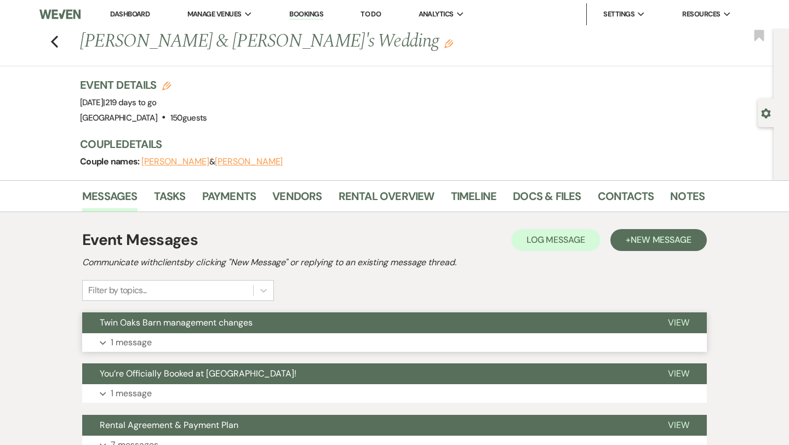
click at [125, 337] on p "1 message" at bounding box center [131, 342] width 41 height 14
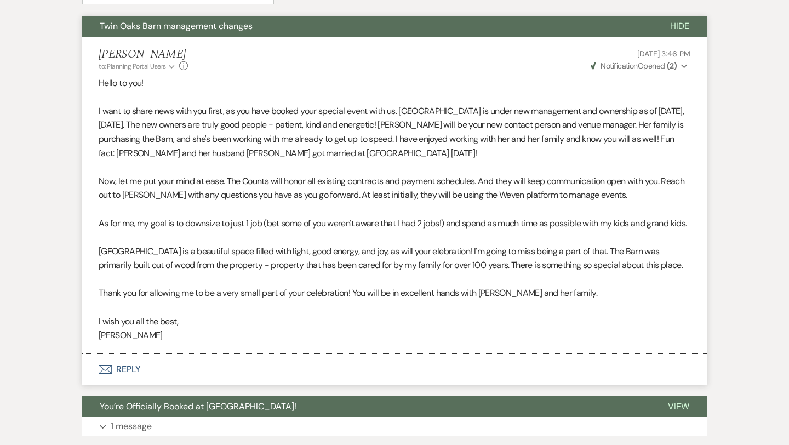
scroll to position [302, 0]
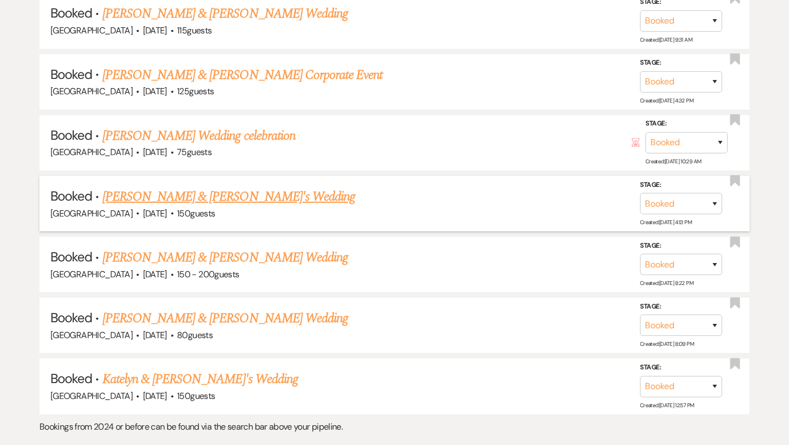
scroll to position [930, 0]
click at [156, 373] on link "Katelyn & [PERSON_NAME]'s Wedding" at bounding box center [200, 379] width 196 height 20
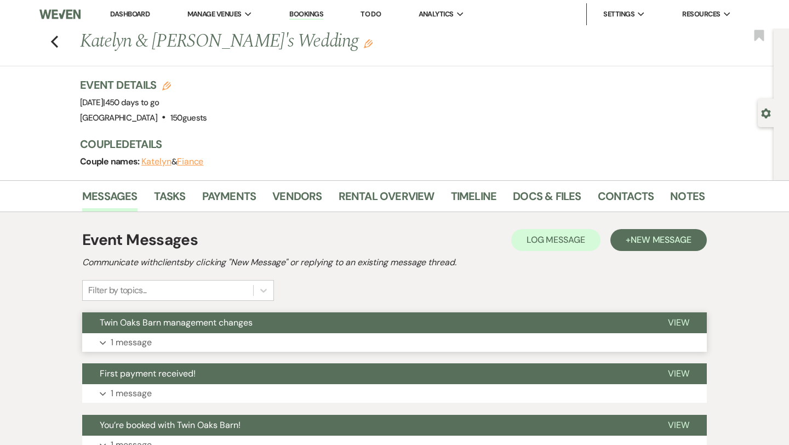
click at [226, 340] on button "Expand 1 message" at bounding box center [394, 342] width 625 height 19
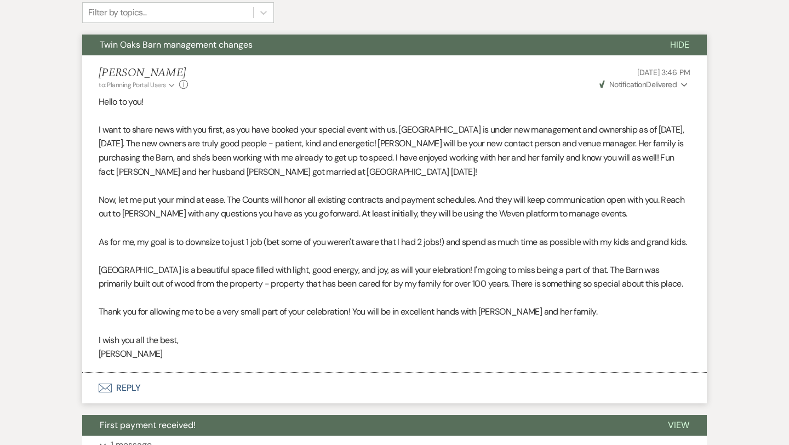
scroll to position [285, 0]
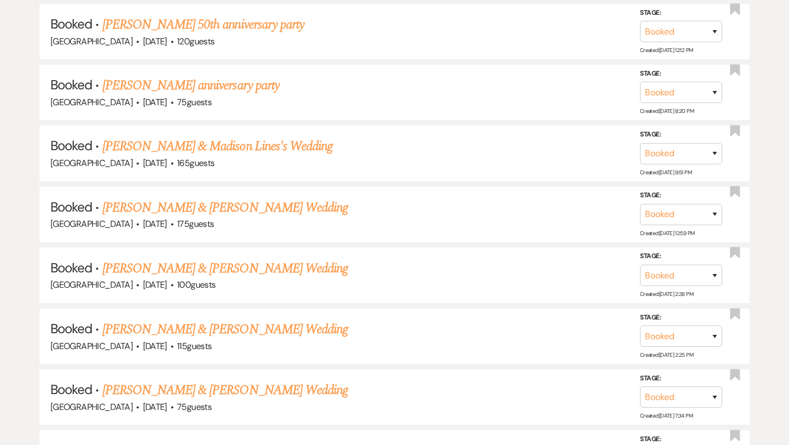
scroll to position [3108, 0]
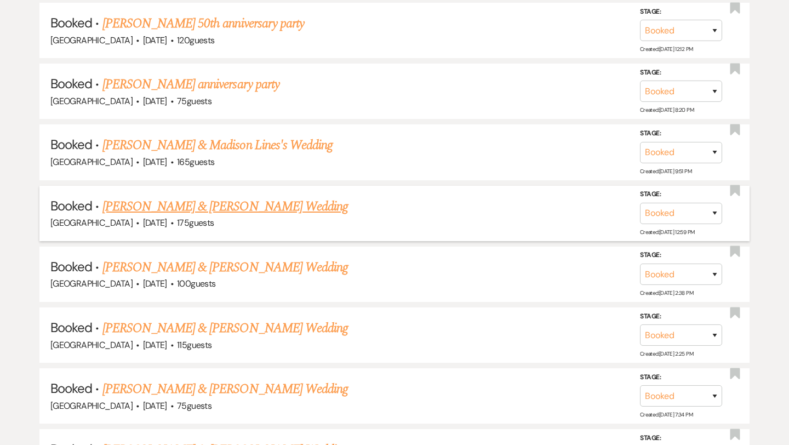
click at [215, 197] on link "[PERSON_NAME] & [PERSON_NAME] Wedding" at bounding box center [224, 207] width 245 height 20
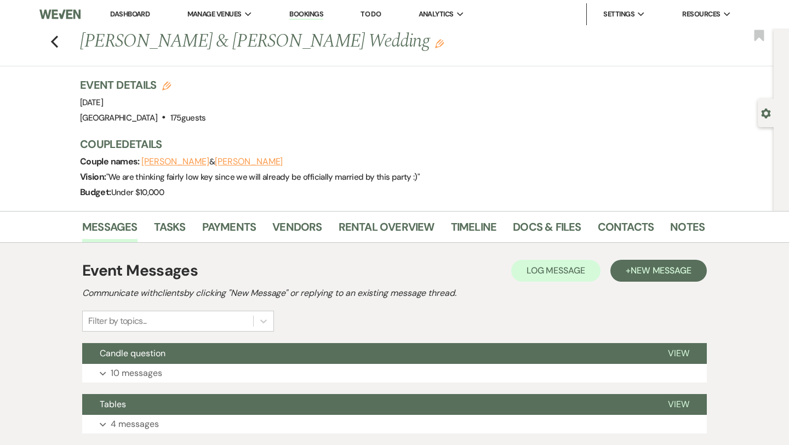
click at [56, 48] on div "Previous [PERSON_NAME] & [PERSON_NAME] Wedding Edit Bookmark" at bounding box center [384, 47] width 779 height 38
click at [54, 41] on icon "Previous" at bounding box center [54, 41] width 8 height 13
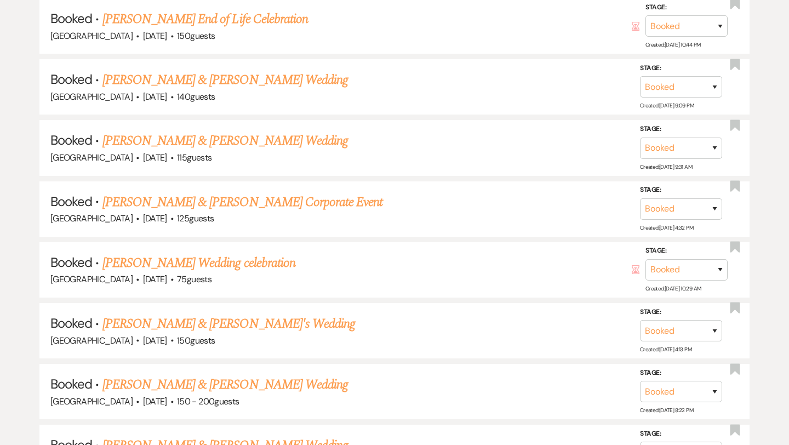
scroll to position [792, 0]
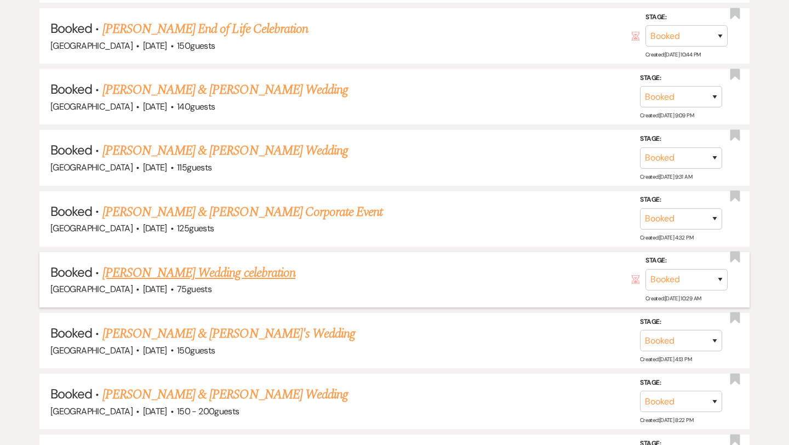
click at [163, 263] on link "[PERSON_NAME] Wedding celebration" at bounding box center [198, 273] width 193 height 20
select select "5"
select select "13"
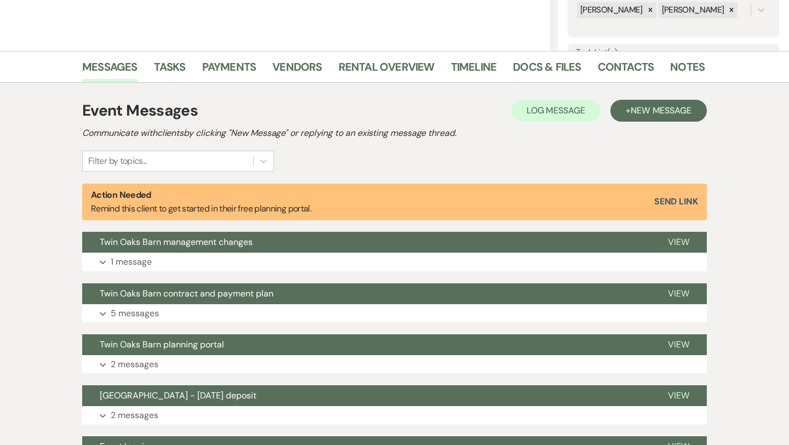
scroll to position [239, 0]
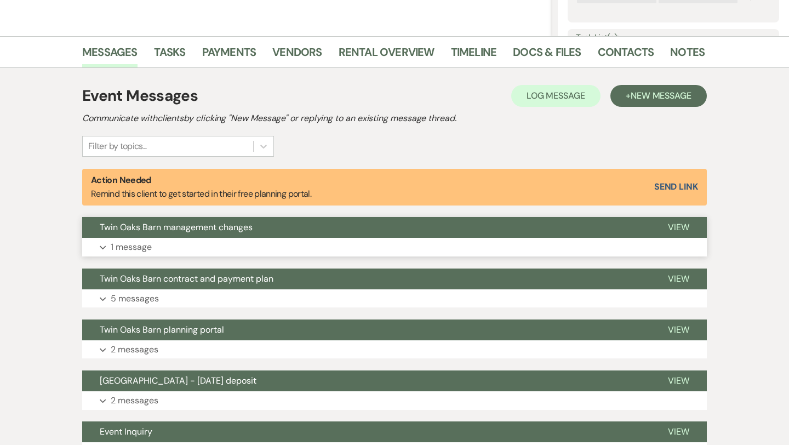
click at [127, 243] on p "1 message" at bounding box center [131, 247] width 41 height 14
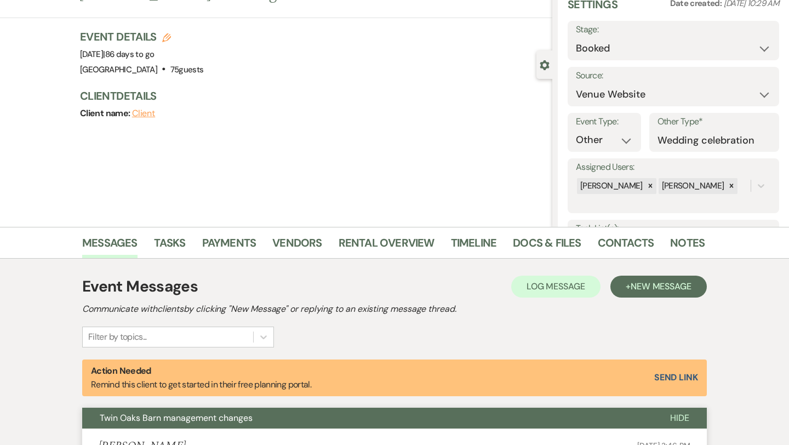
scroll to position [0, 0]
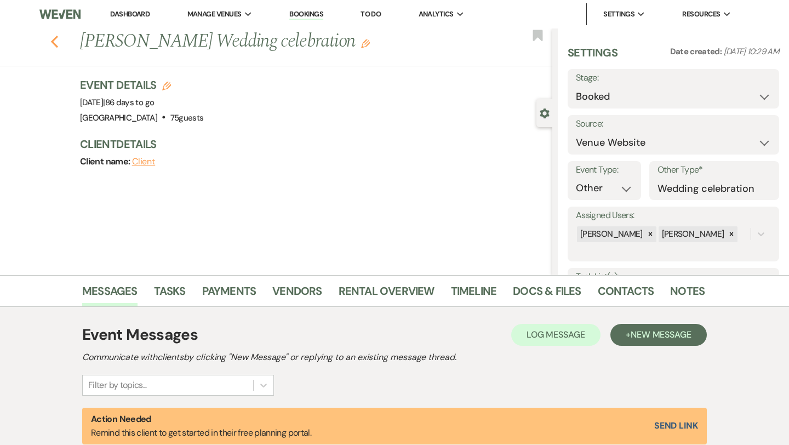
click at [54, 47] on icon "Previous" at bounding box center [54, 41] width 8 height 13
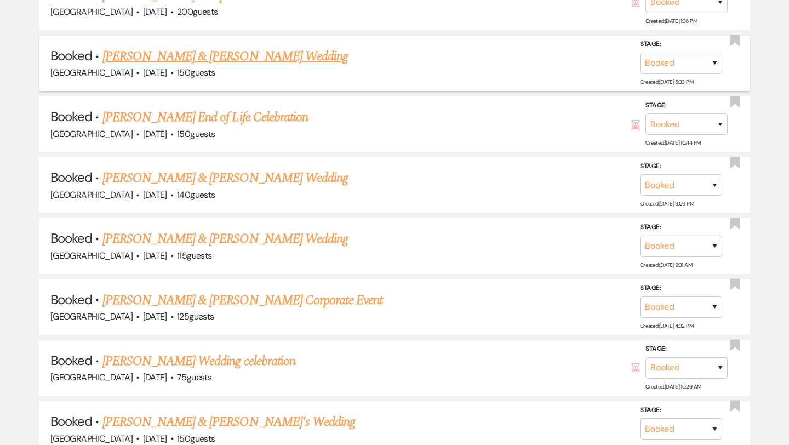
scroll to position [762, 0]
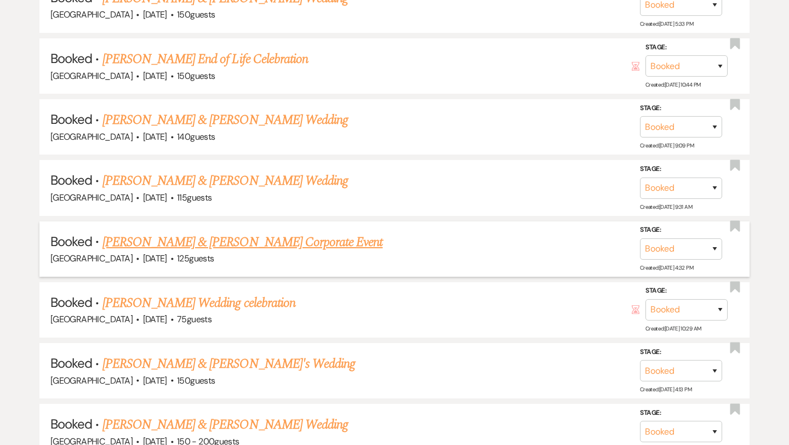
click at [177, 237] on link "[PERSON_NAME] & [PERSON_NAME] Corporate Event" at bounding box center [242, 242] width 281 height 20
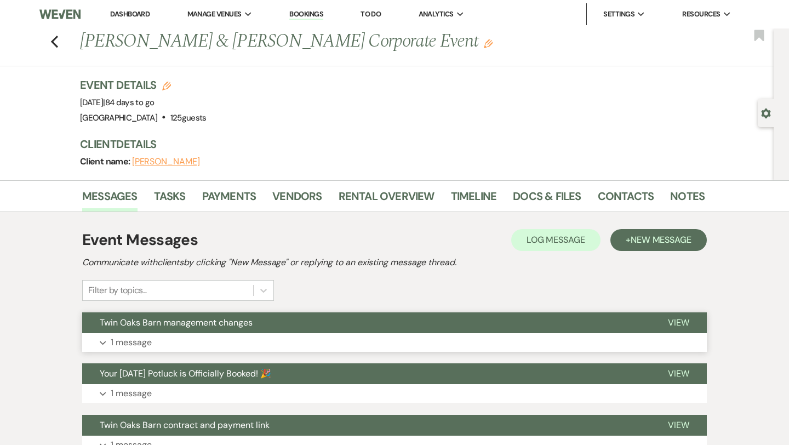
click at [139, 341] on p "1 message" at bounding box center [131, 342] width 41 height 14
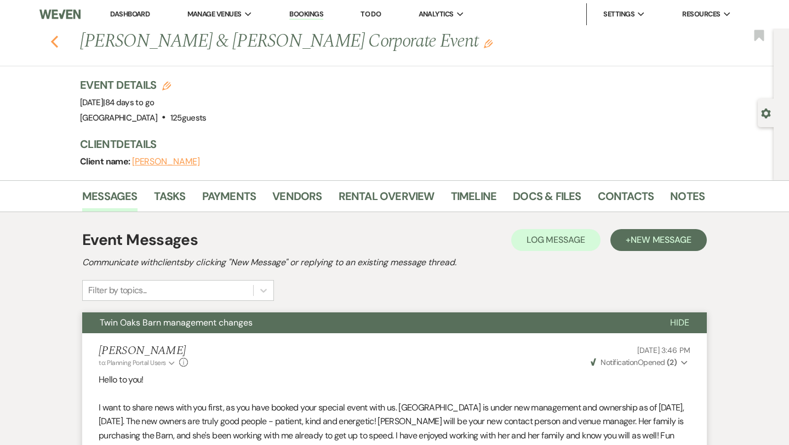
click at [57, 37] on use "button" at bounding box center [54, 42] width 7 height 12
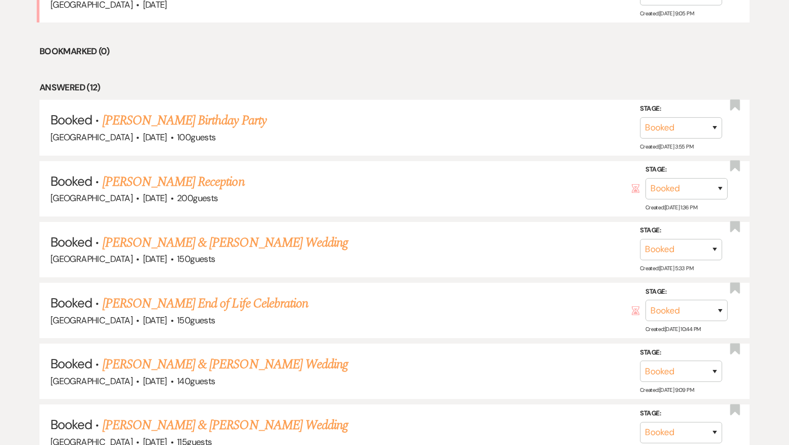
scroll to position [520, 0]
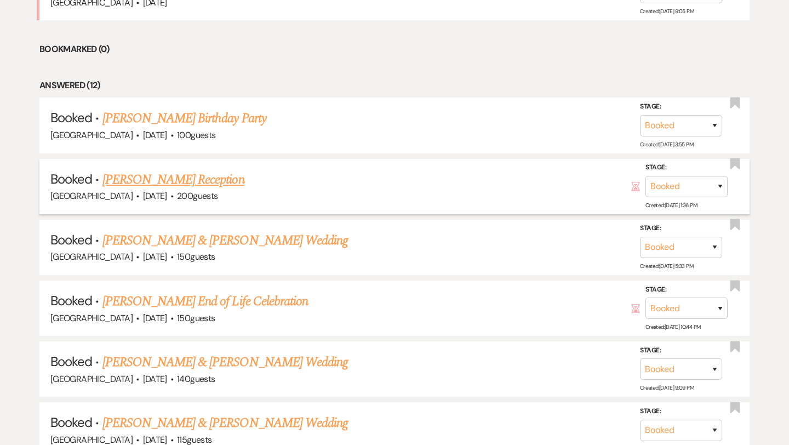
click at [169, 178] on link "[PERSON_NAME] Reception" at bounding box center [173, 180] width 142 height 20
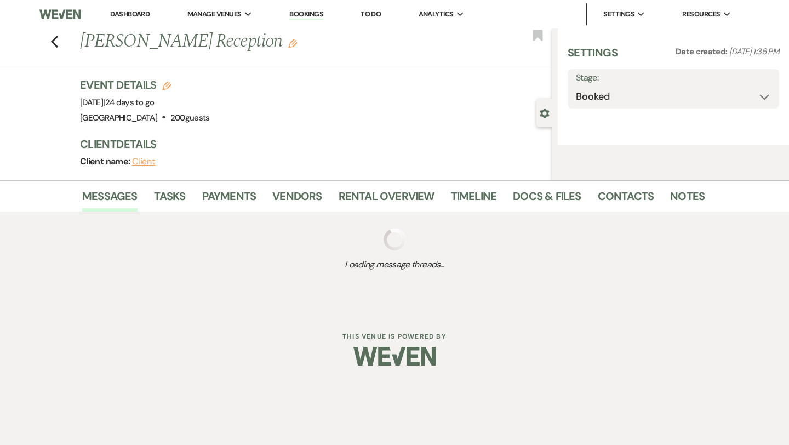
select select "20"
select select "13"
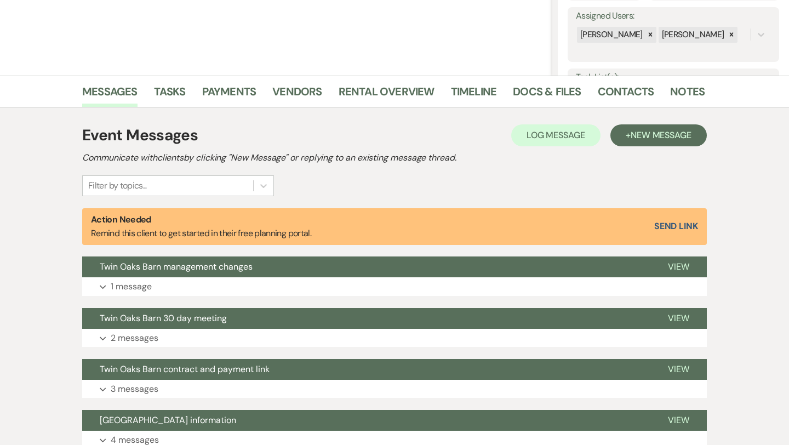
scroll to position [272, 0]
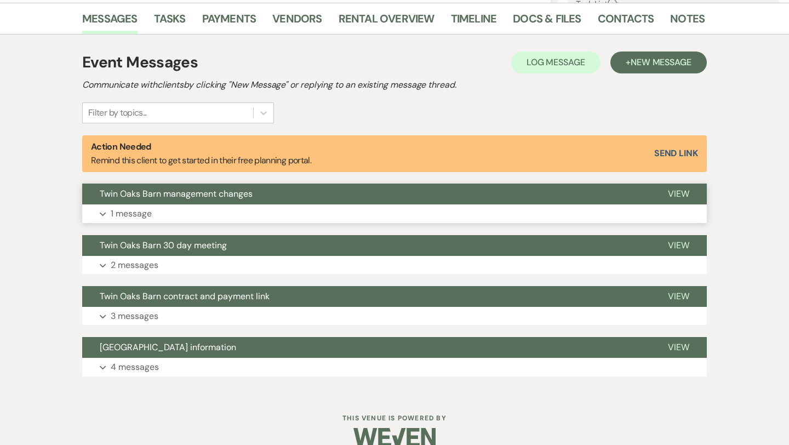
click at [160, 210] on button "Expand 1 message" at bounding box center [394, 213] width 625 height 19
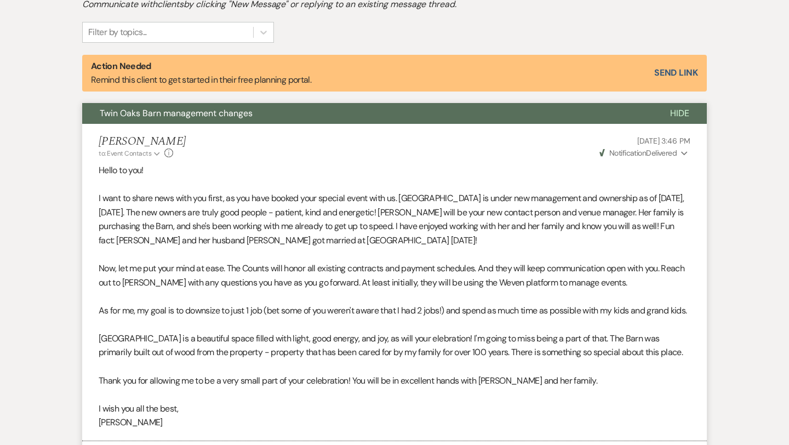
scroll to position [372, 0]
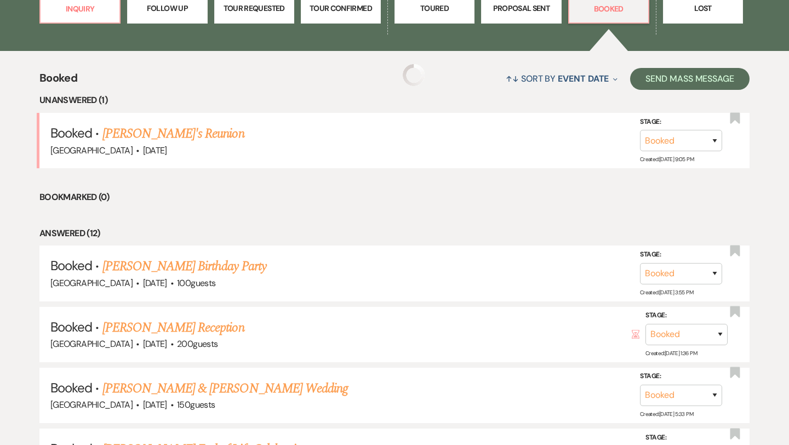
scroll to position [520, 0]
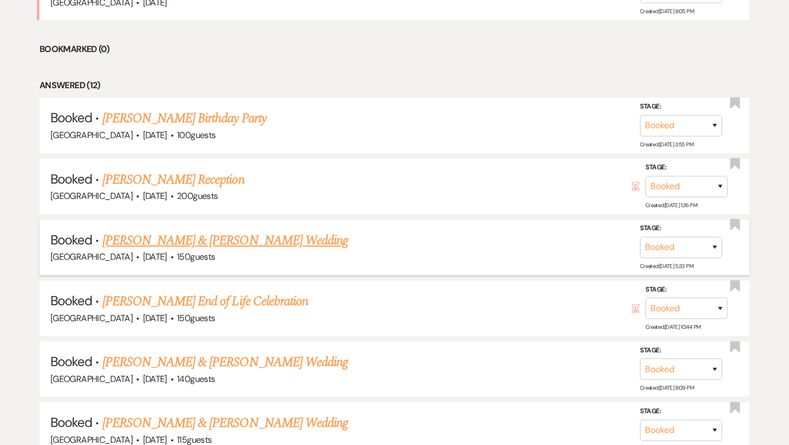
click at [179, 247] on link "[PERSON_NAME] & [PERSON_NAME] Wedding" at bounding box center [224, 241] width 245 height 20
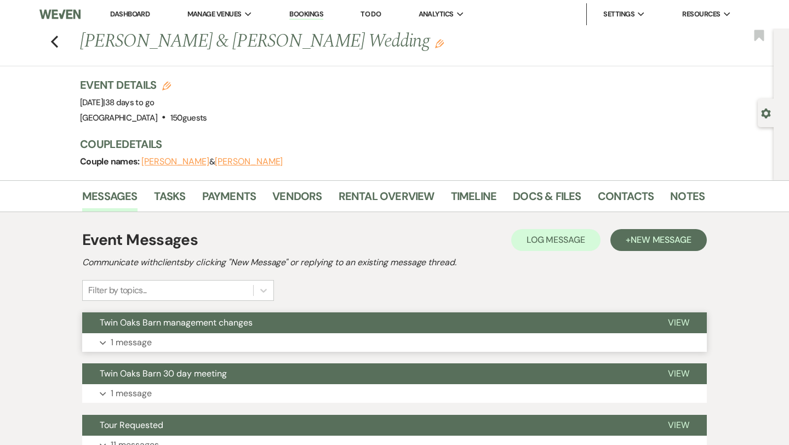
click at [142, 343] on p "1 message" at bounding box center [131, 342] width 41 height 14
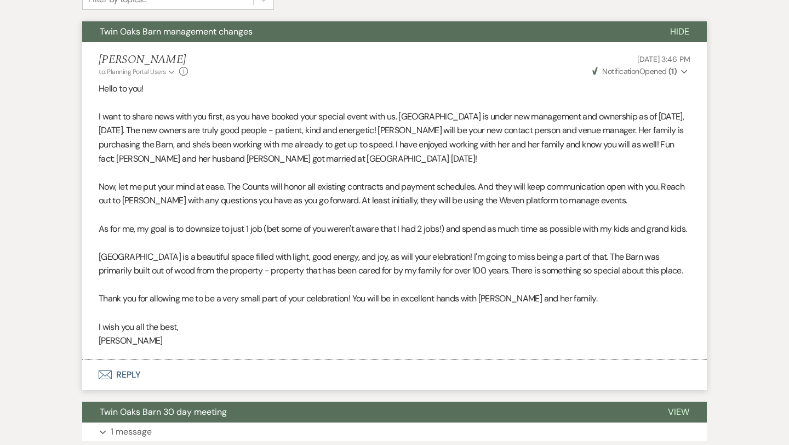
scroll to position [298, 0]
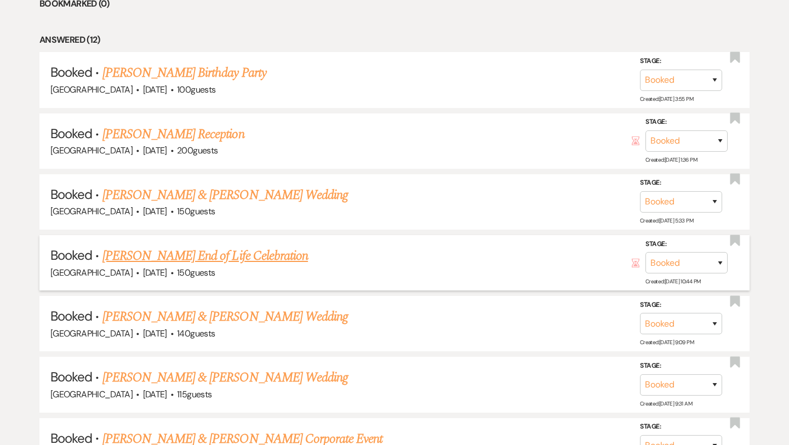
scroll to position [578, 0]
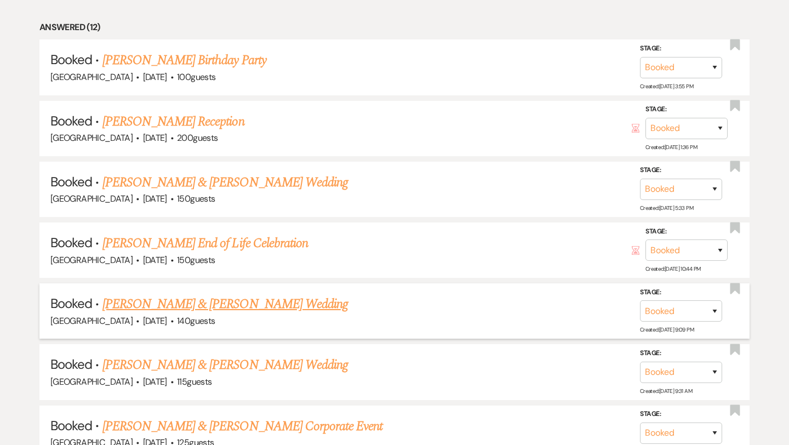
click at [162, 301] on link "[PERSON_NAME] & [PERSON_NAME] Wedding" at bounding box center [224, 304] width 245 height 20
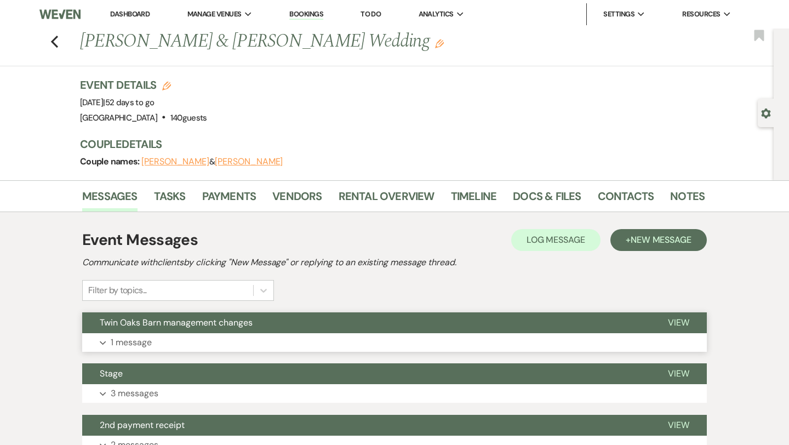
click at [184, 344] on button "Expand 1 message" at bounding box center [394, 342] width 625 height 19
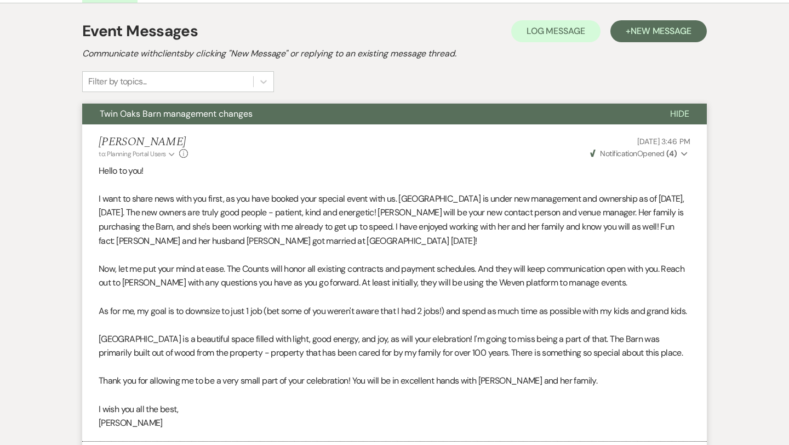
scroll to position [213, 0]
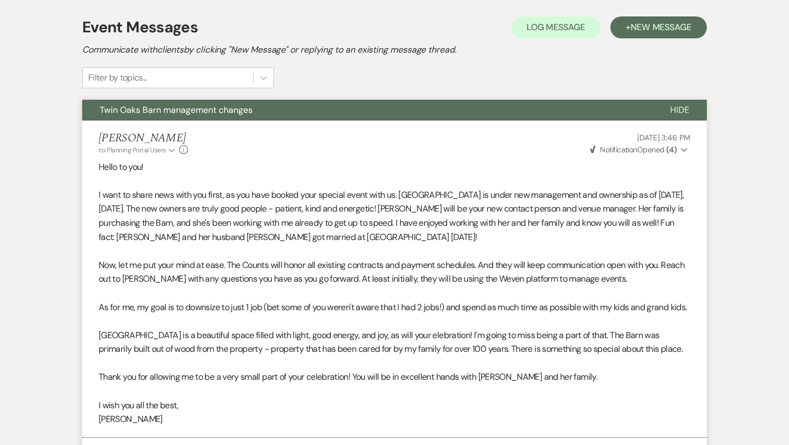
click at [619, 153] on span "Notification" at bounding box center [618, 150] width 37 height 10
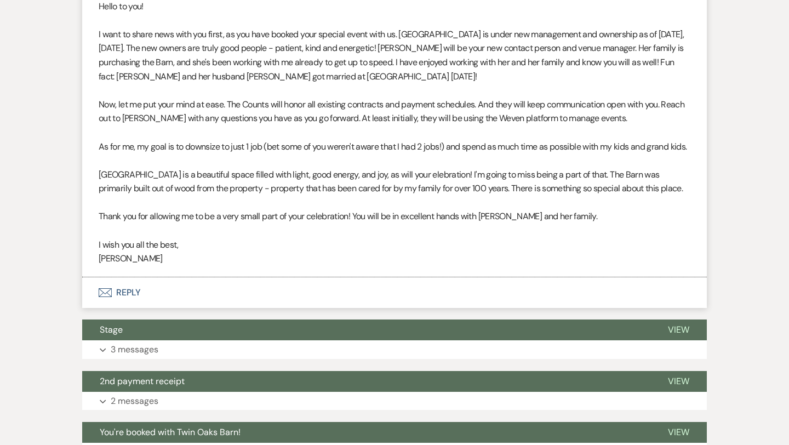
scroll to position [378, 0]
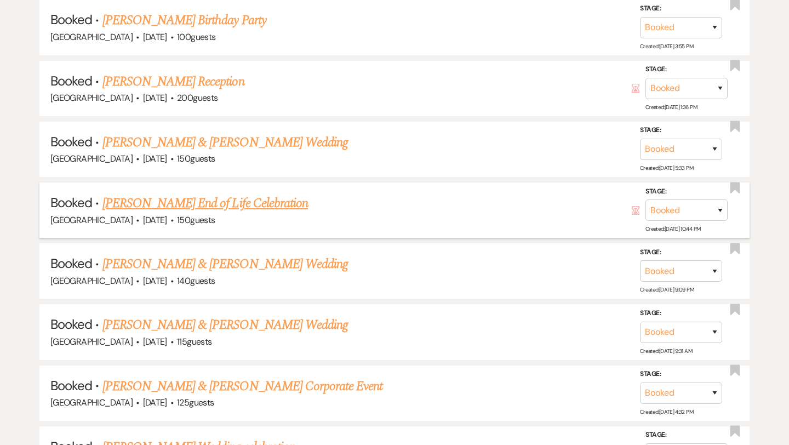
scroll to position [630, 0]
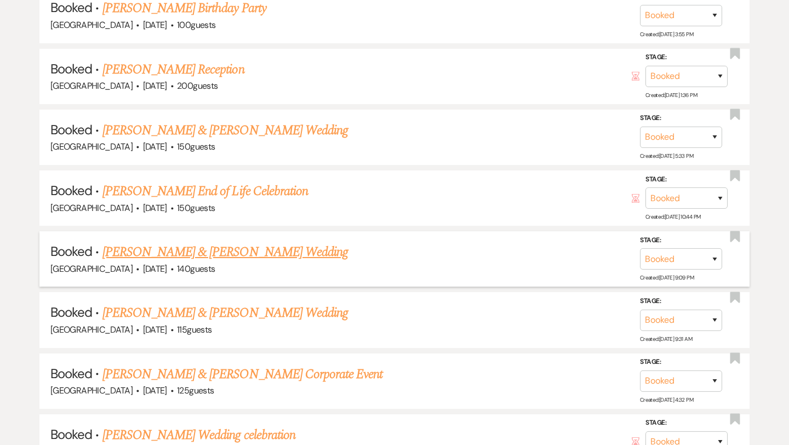
click at [210, 251] on link "[PERSON_NAME] & [PERSON_NAME] Wedding" at bounding box center [224, 252] width 245 height 20
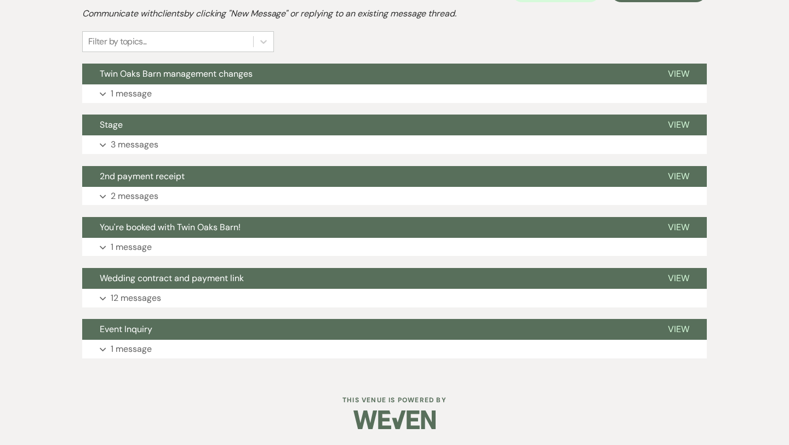
scroll to position [249, 0]
click at [139, 97] on p "1 message" at bounding box center [131, 94] width 41 height 14
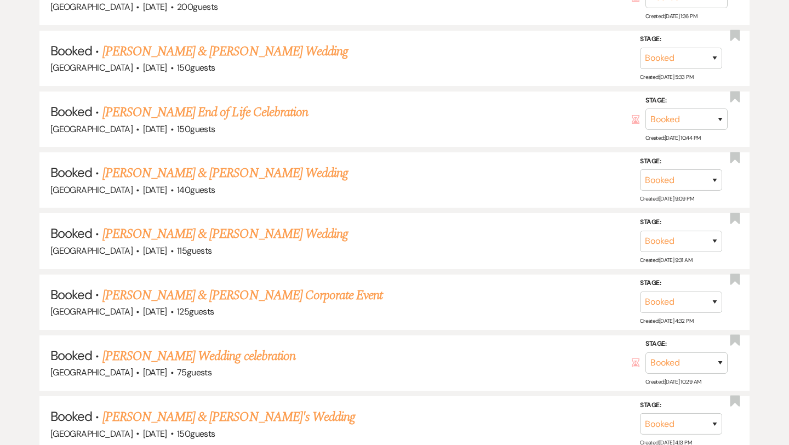
scroll to position [710, 0]
click at [158, 236] on link "[PERSON_NAME] & [PERSON_NAME] Wedding" at bounding box center [224, 234] width 245 height 20
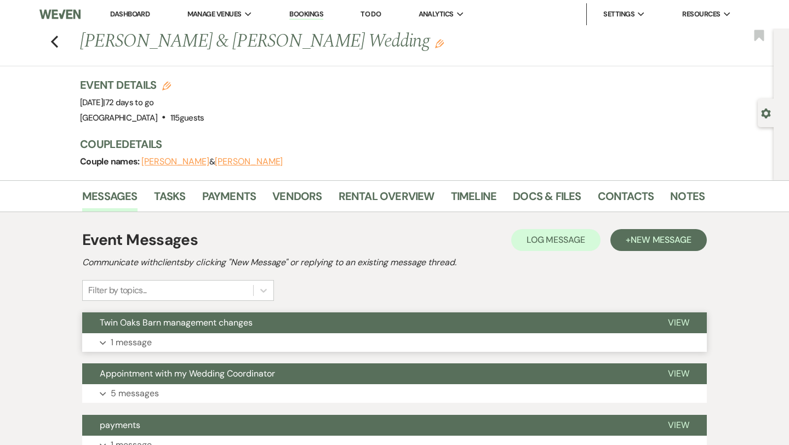
click at [139, 344] on p "1 message" at bounding box center [131, 342] width 41 height 14
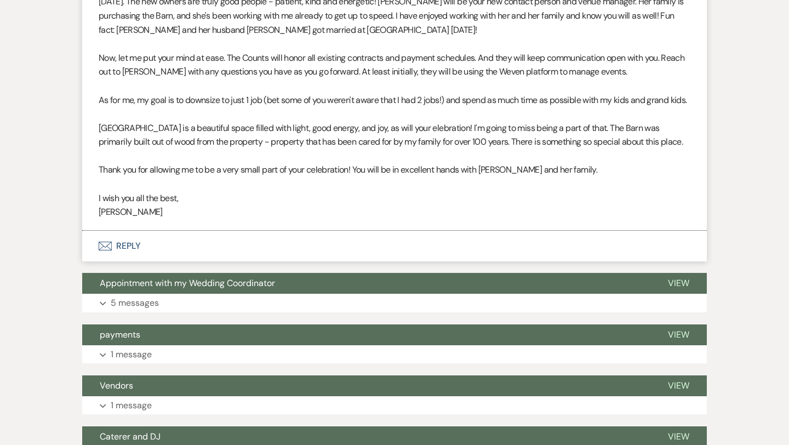
scroll to position [427, 0]
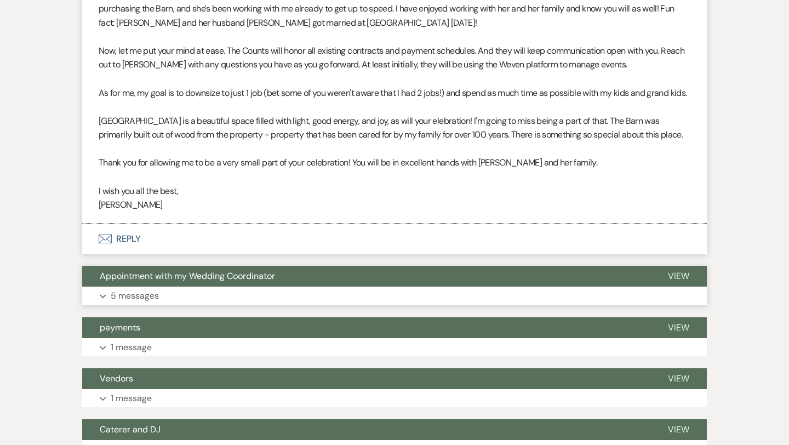
click at [134, 303] on p "5 messages" at bounding box center [135, 296] width 48 height 14
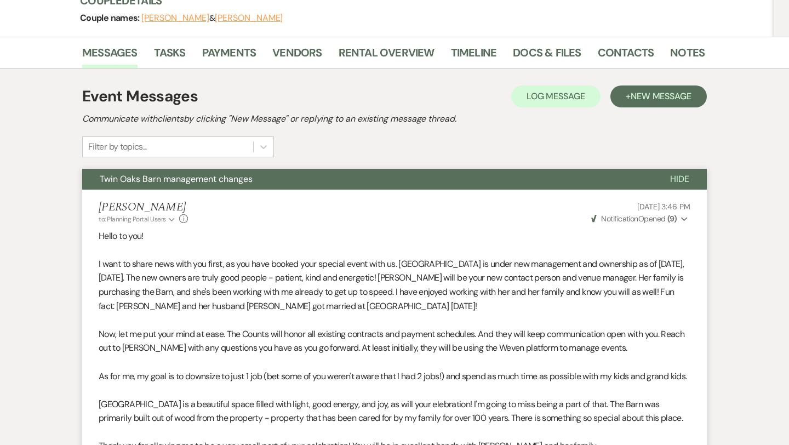
scroll to position [0, 0]
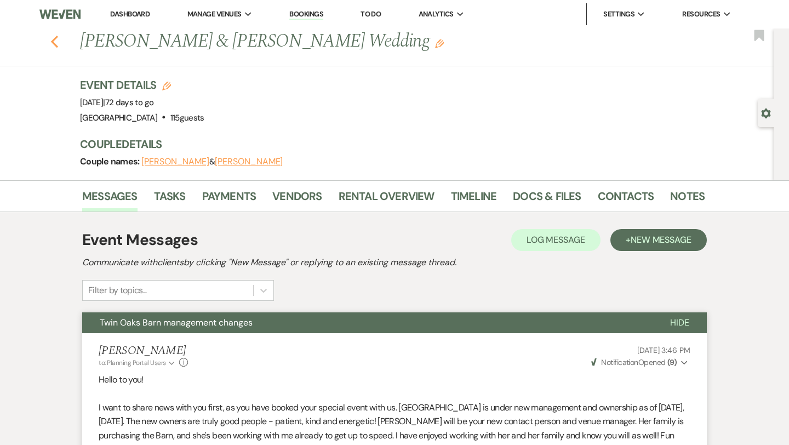
click at [53, 37] on icon "Previous" at bounding box center [54, 41] width 8 height 13
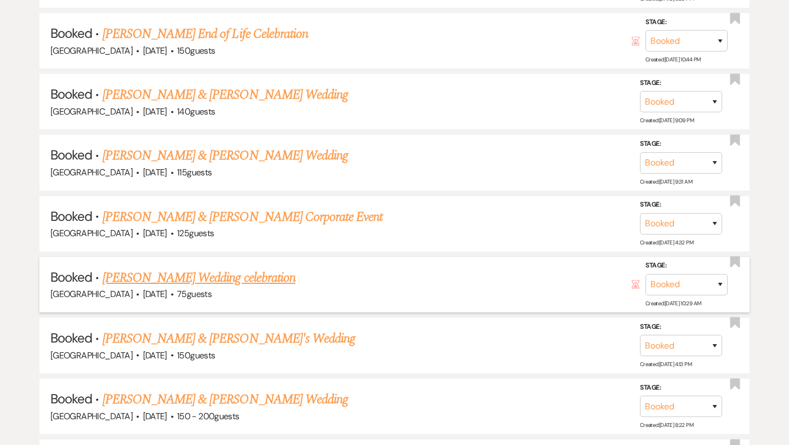
scroll to position [819, 0]
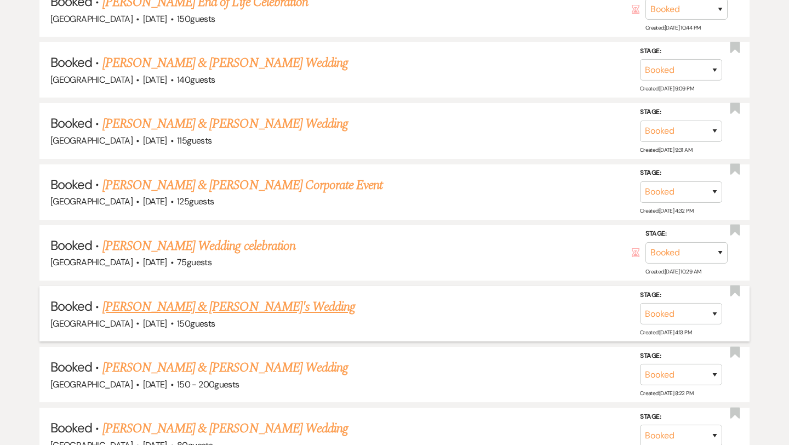
click at [178, 305] on link "[PERSON_NAME] & [PERSON_NAME]'s Wedding" at bounding box center [228, 307] width 253 height 20
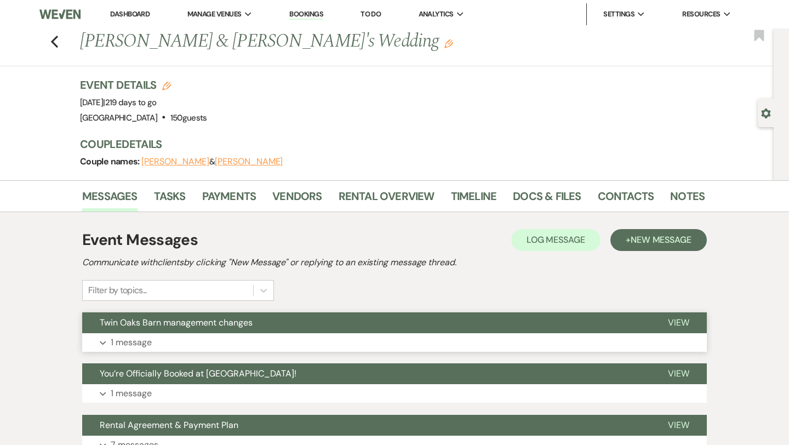
click at [142, 343] on p "1 message" at bounding box center [131, 342] width 41 height 14
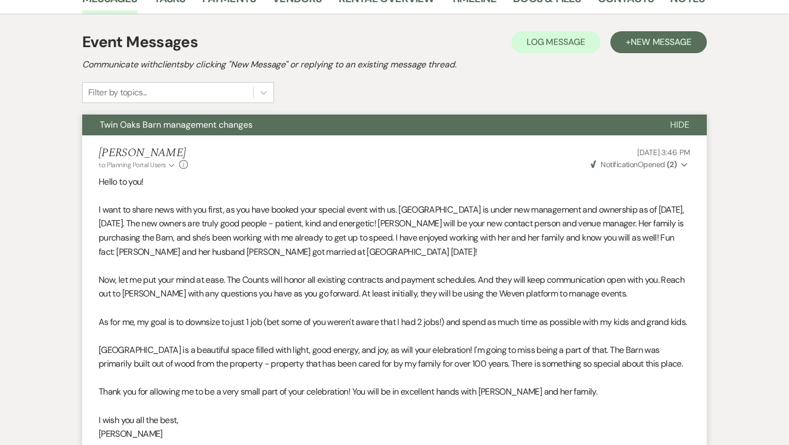
scroll to position [204, 0]
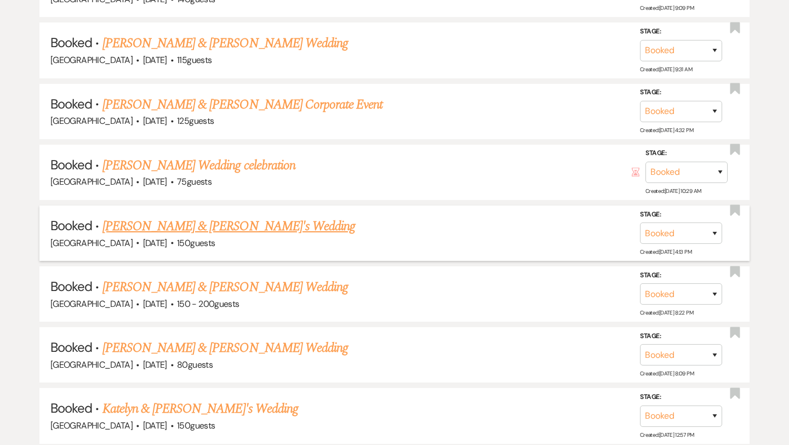
scroll to position [900, 0]
click at [150, 285] on link "[PERSON_NAME] & [PERSON_NAME] Wedding" at bounding box center [224, 287] width 245 height 20
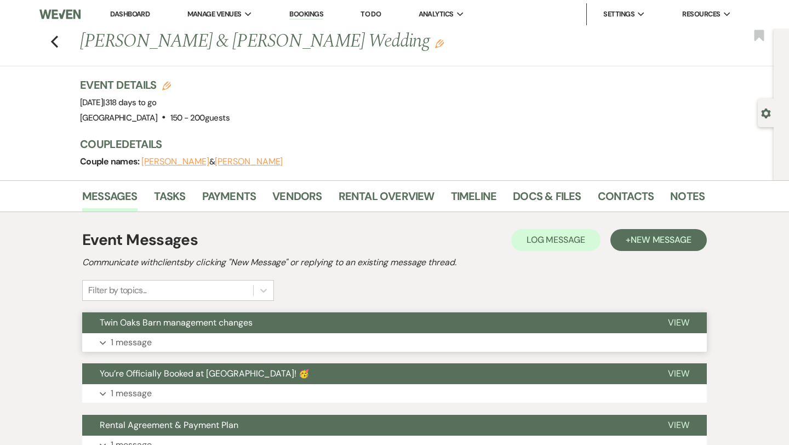
click at [152, 342] on button "Expand 1 message" at bounding box center [394, 342] width 625 height 19
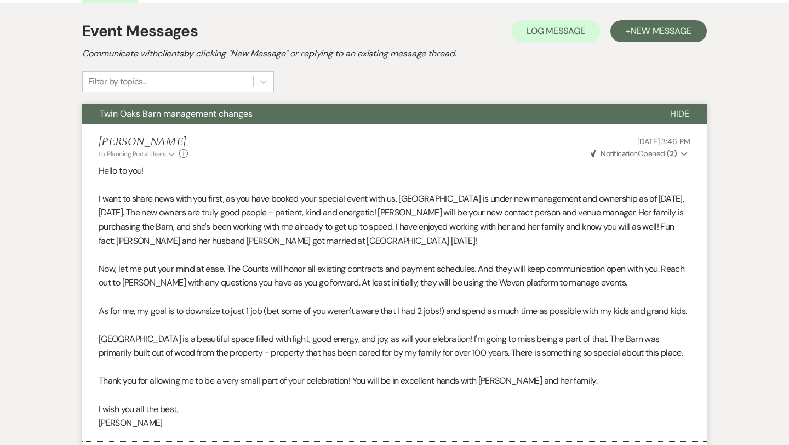
scroll to position [236, 0]
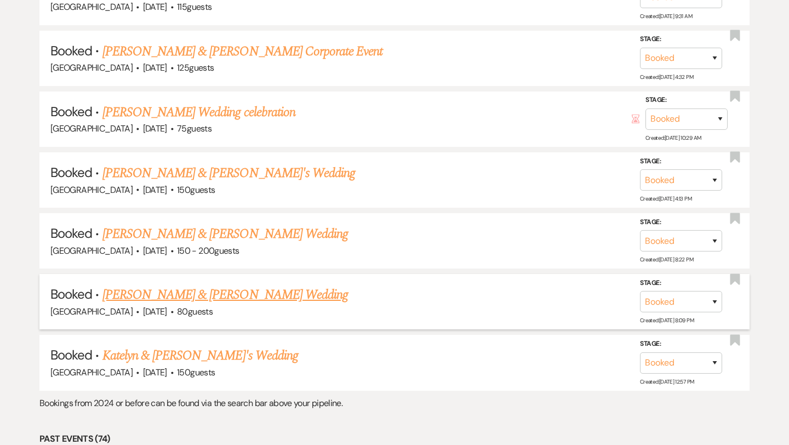
scroll to position [953, 0]
click at [147, 345] on link "Katelyn & [PERSON_NAME]'s Wedding" at bounding box center [200, 355] width 196 height 20
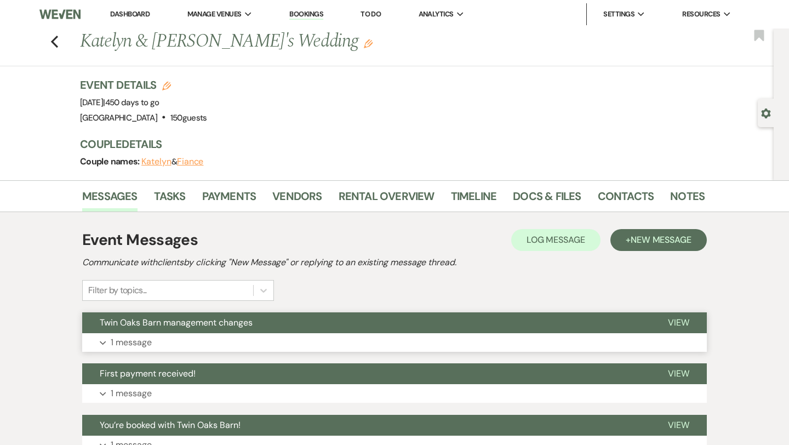
click at [142, 347] on p "1 message" at bounding box center [131, 342] width 41 height 14
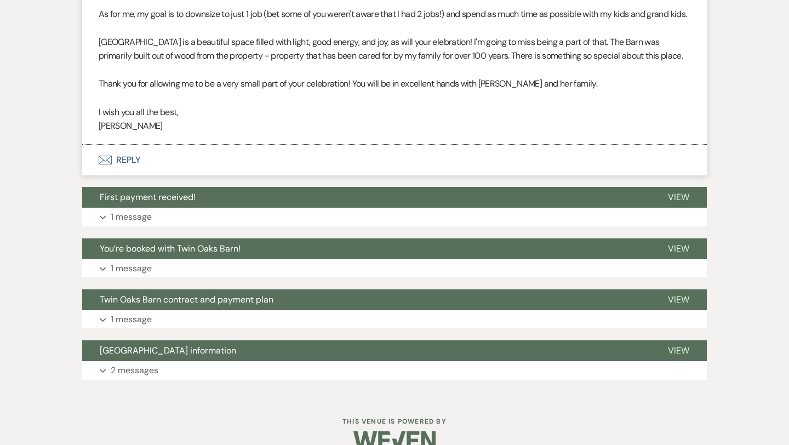
scroll to position [506, 0]
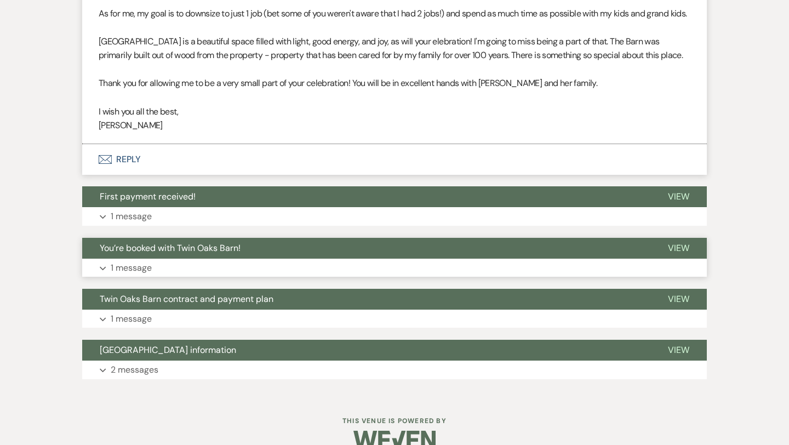
click at [141, 275] on p "1 message" at bounding box center [131, 268] width 41 height 14
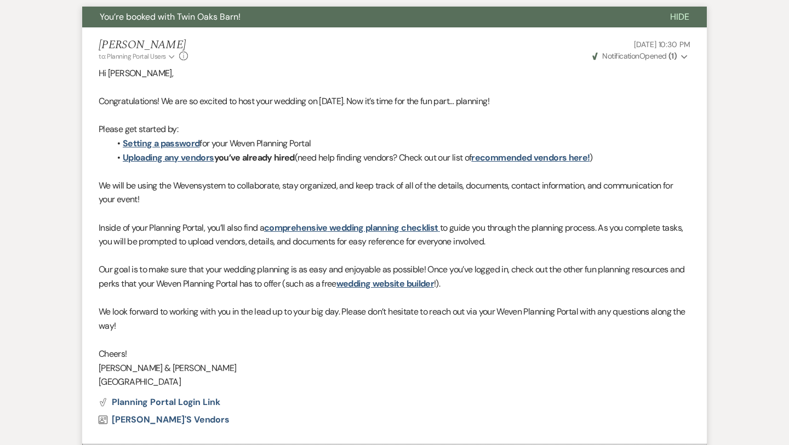
scroll to position [739, 0]
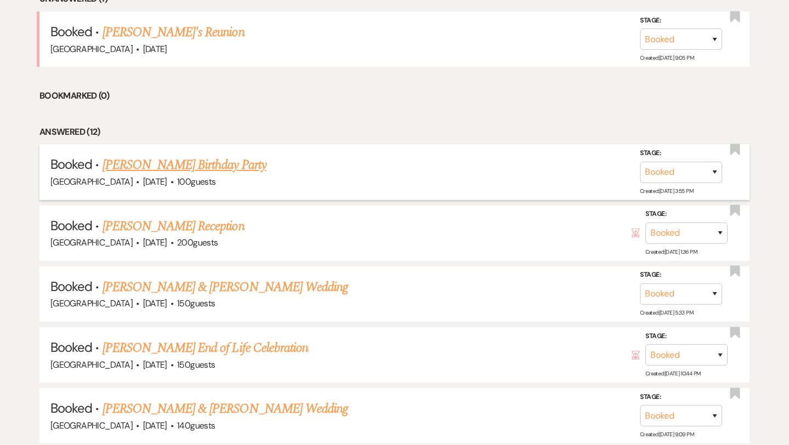
scroll to position [475, 0]
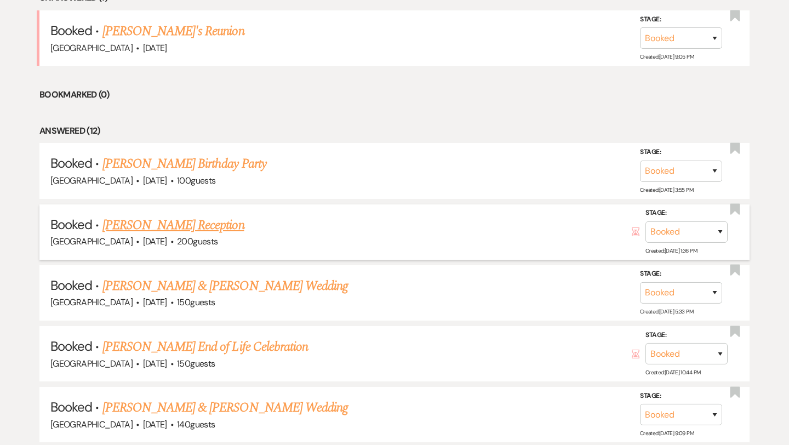
click at [150, 224] on link "[PERSON_NAME] Reception" at bounding box center [173, 225] width 142 height 20
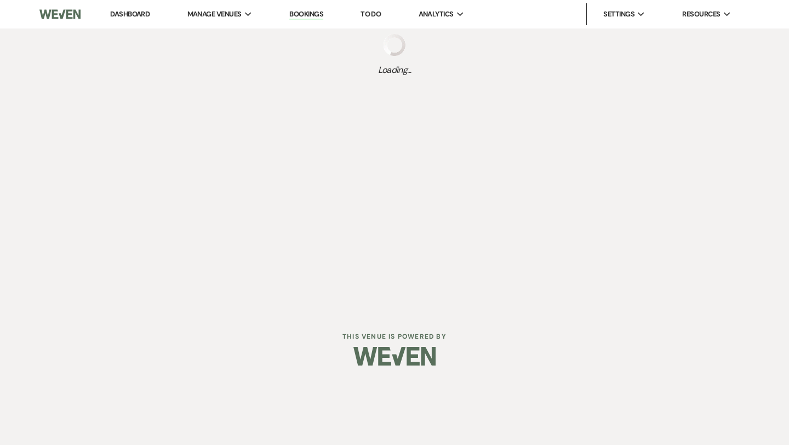
select select "20"
select select "13"
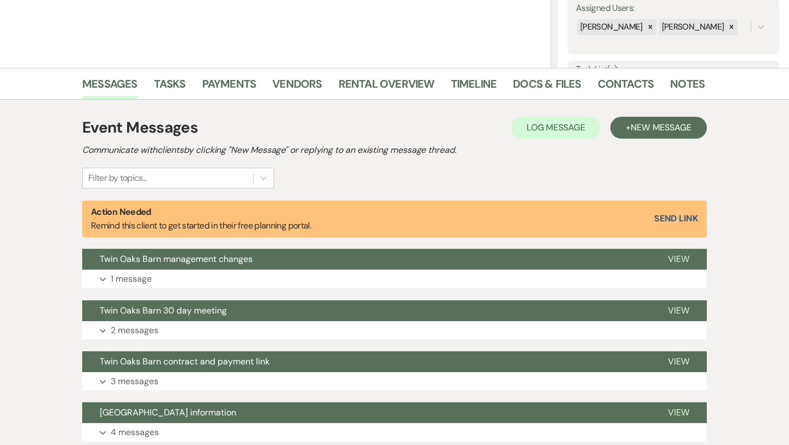
scroll to position [290, 0]
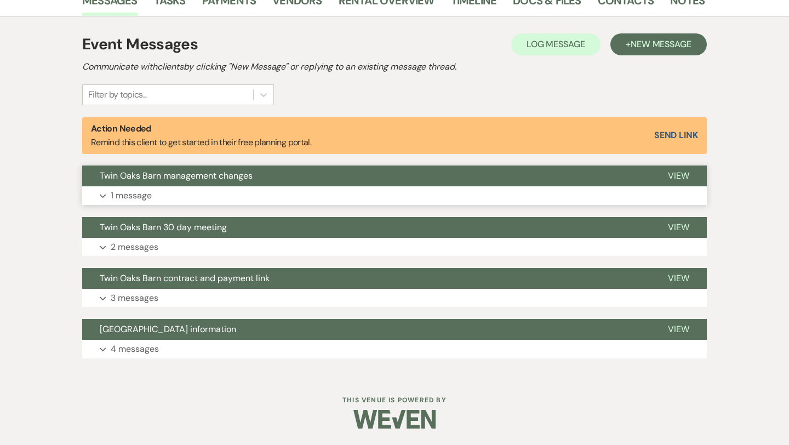
click at [135, 200] on p "1 message" at bounding box center [131, 196] width 41 height 14
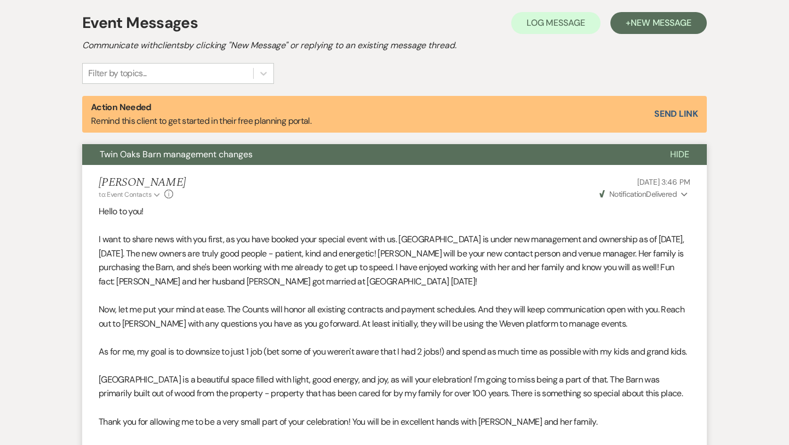
scroll to position [320, 0]
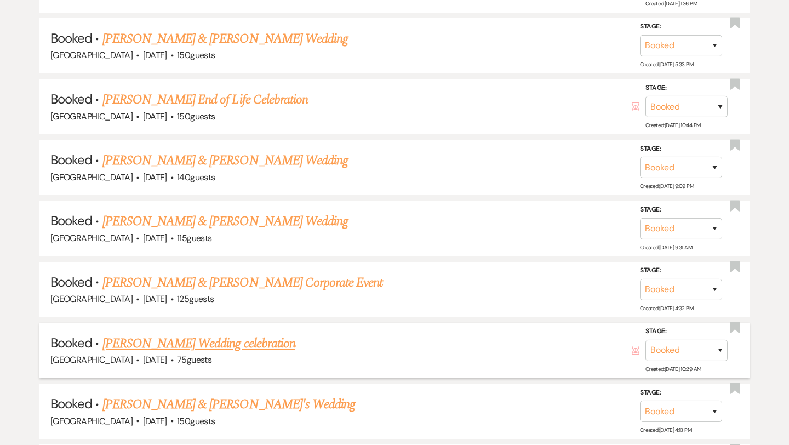
scroll to position [721, 0]
click at [176, 222] on link "[PERSON_NAME] & [PERSON_NAME] Wedding" at bounding box center [224, 222] width 245 height 20
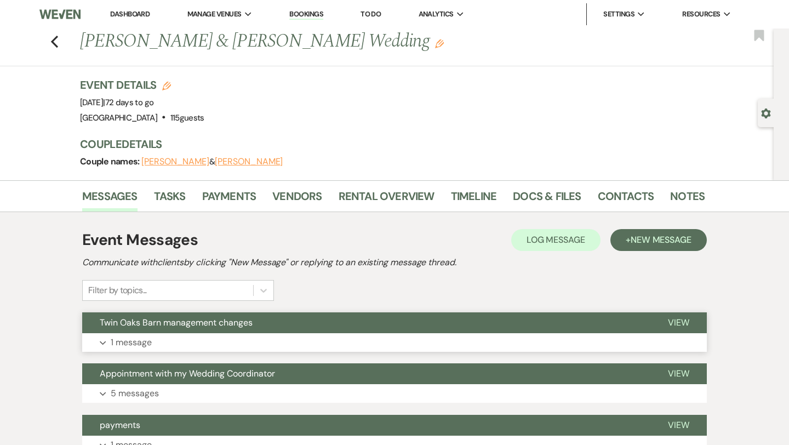
click at [184, 346] on button "Expand 1 message" at bounding box center [394, 342] width 625 height 19
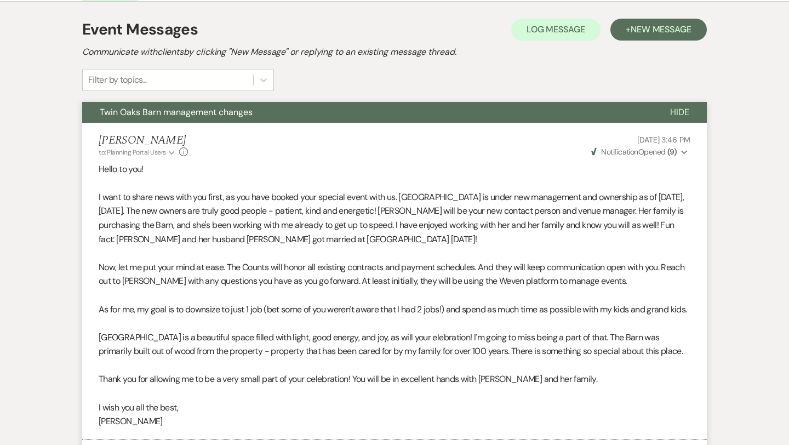
scroll to position [194, 0]
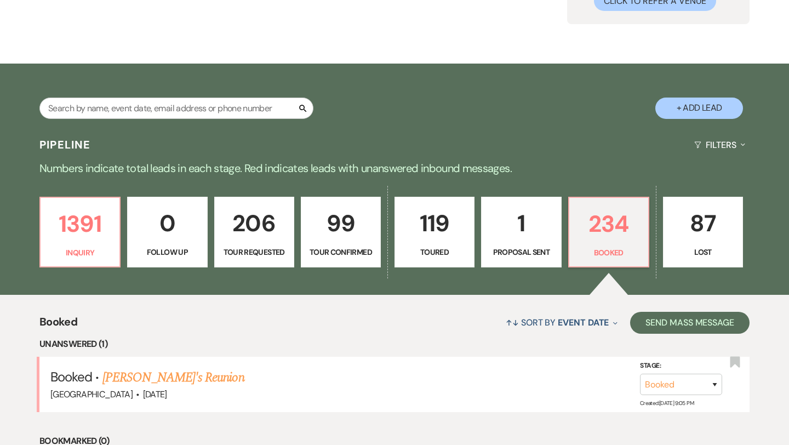
scroll to position [127, 0]
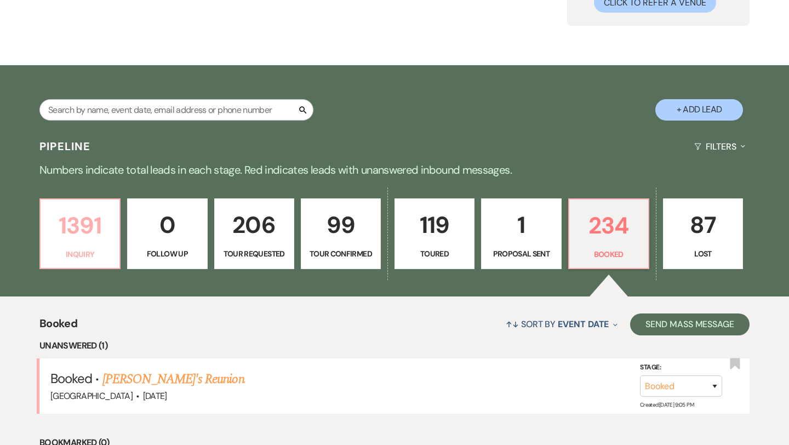
click at [89, 233] on p "1391" at bounding box center [80, 225] width 66 height 37
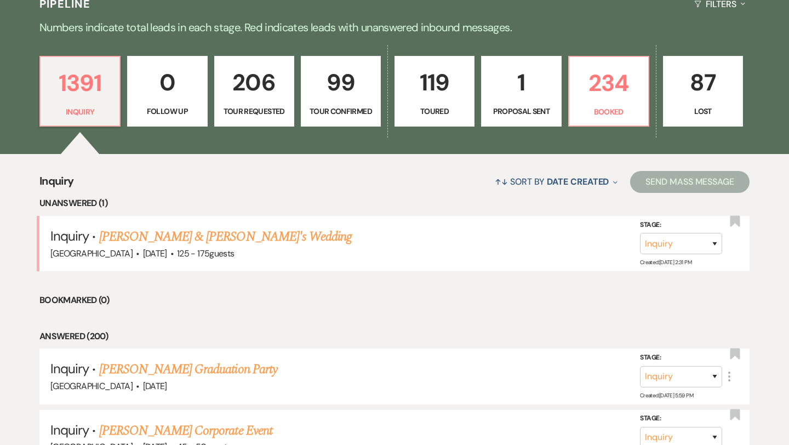
scroll to position [270, 0]
